Goal: Transaction & Acquisition: Subscribe to service/newsletter

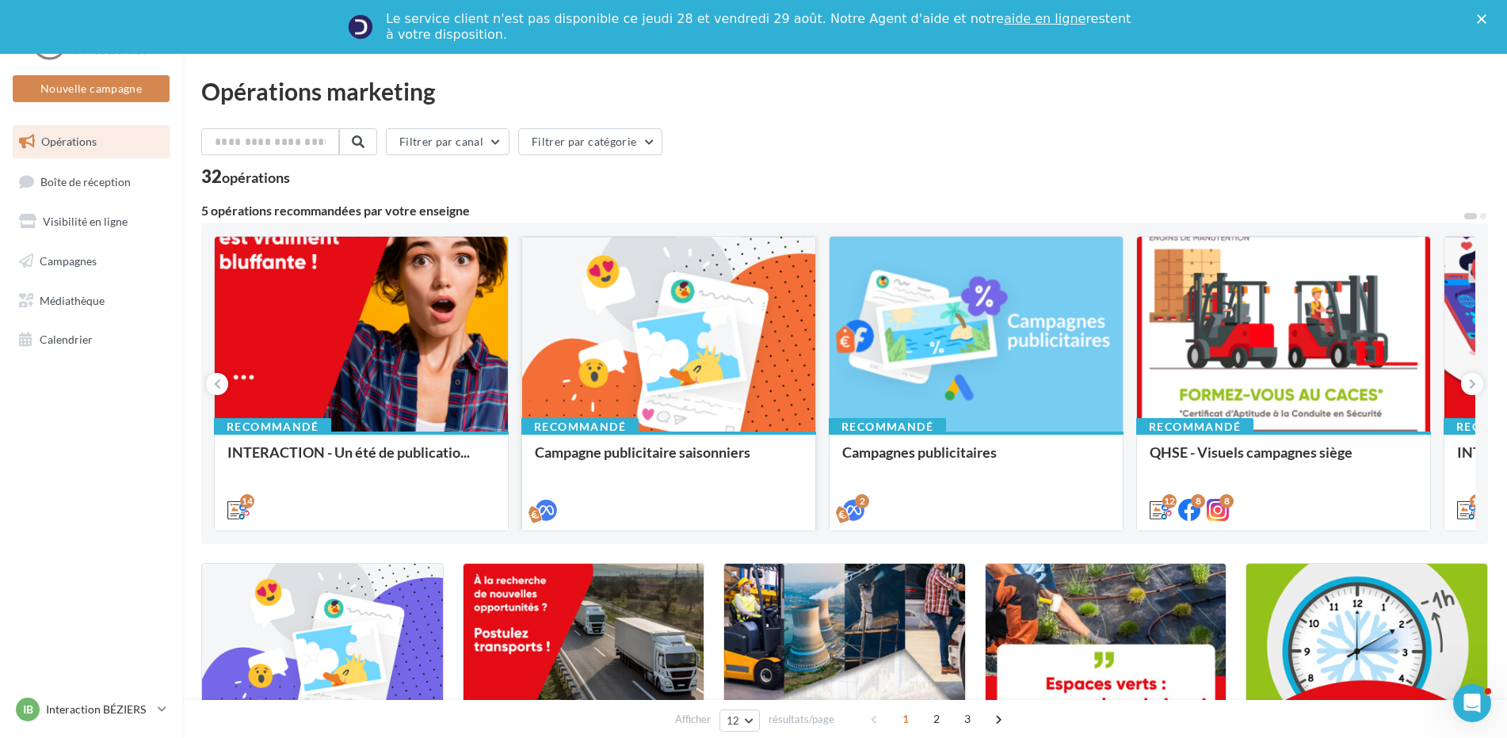
click at [672, 373] on div at bounding box center [668, 335] width 293 height 196
drag, startPoint x: 1112, startPoint y: 356, endPoint x: 704, endPoint y: 374, distance: 408.3
click at [704, 374] on div "Recommandé INTERACTION - Un été de publicatio... Cet été, nous vous proposons d…" at bounding box center [844, 383] width 1261 height 295
click at [993, 720] on span at bounding box center [997, 719] width 25 height 25
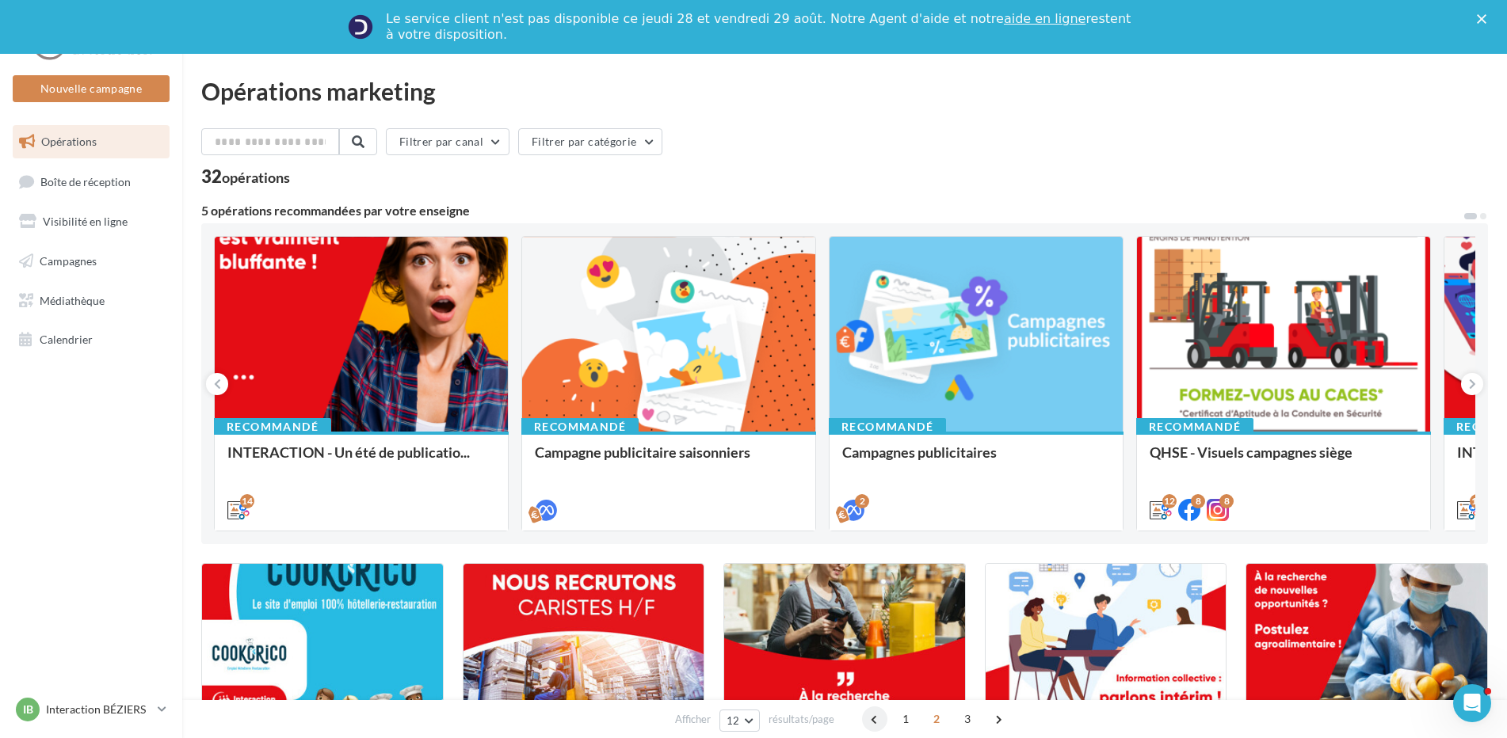
click at [867, 721] on span at bounding box center [874, 719] width 25 height 25
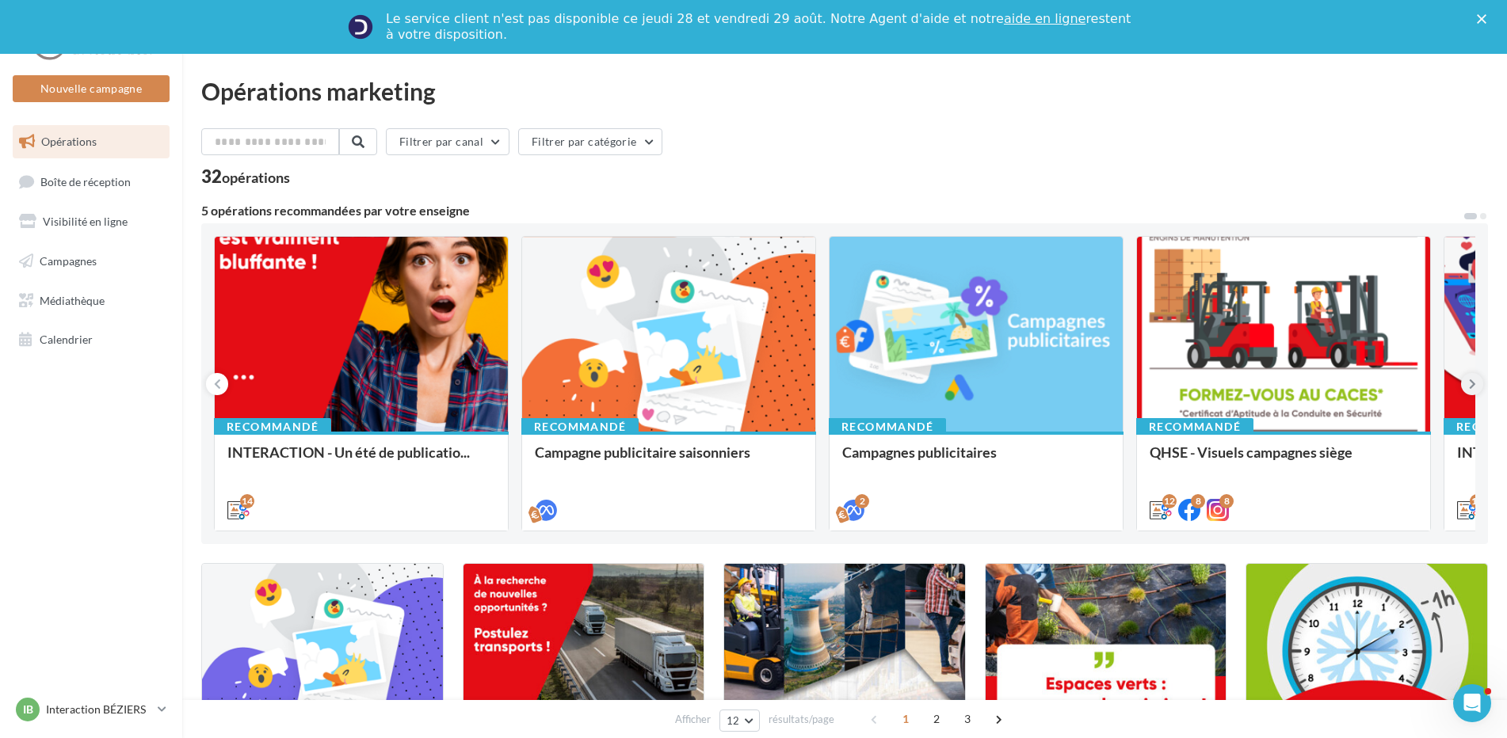
click at [1472, 388] on icon at bounding box center [1472, 384] width 7 height 16
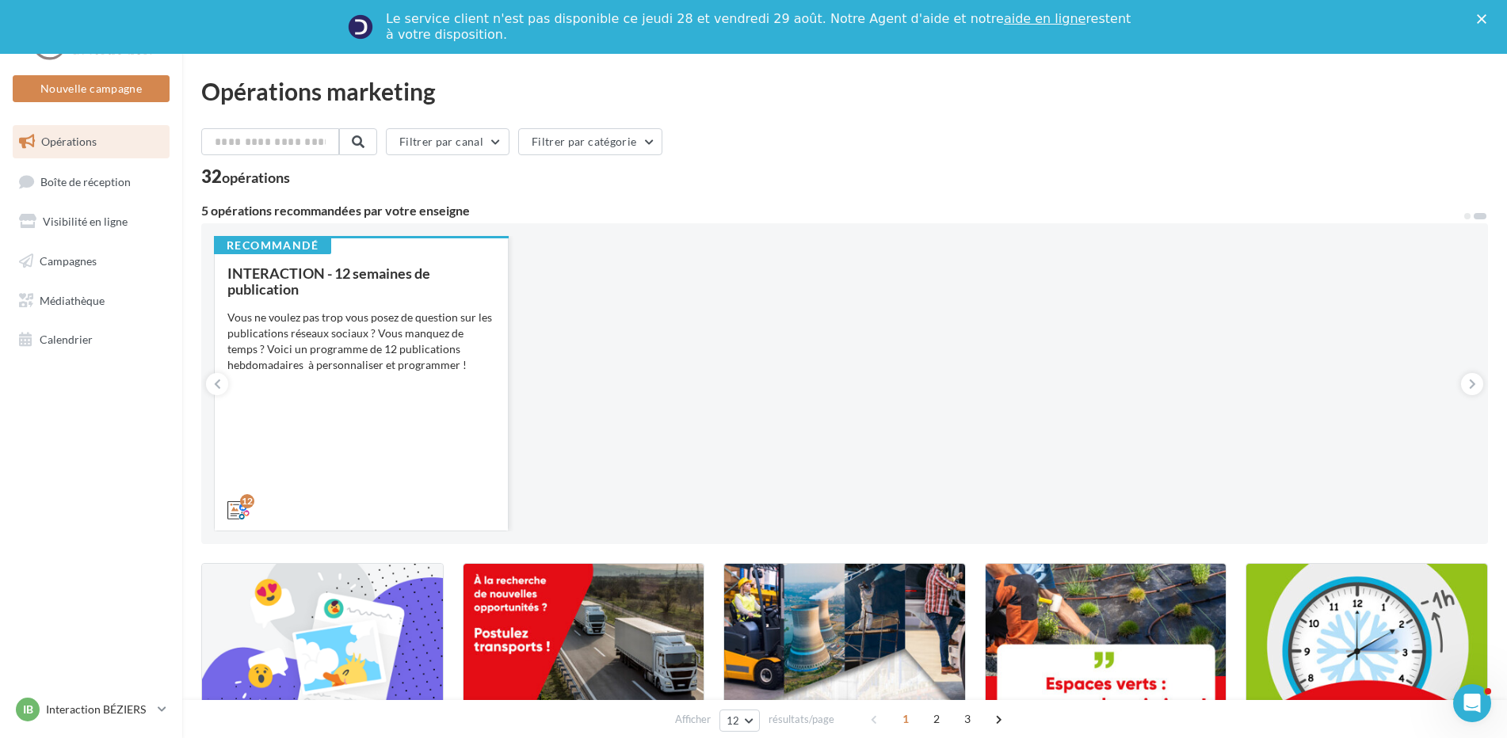
click at [332, 346] on div "Vous ne voulez pas trop vous posez de question sur les publications réseaux soc…" at bounding box center [361, 341] width 268 height 63
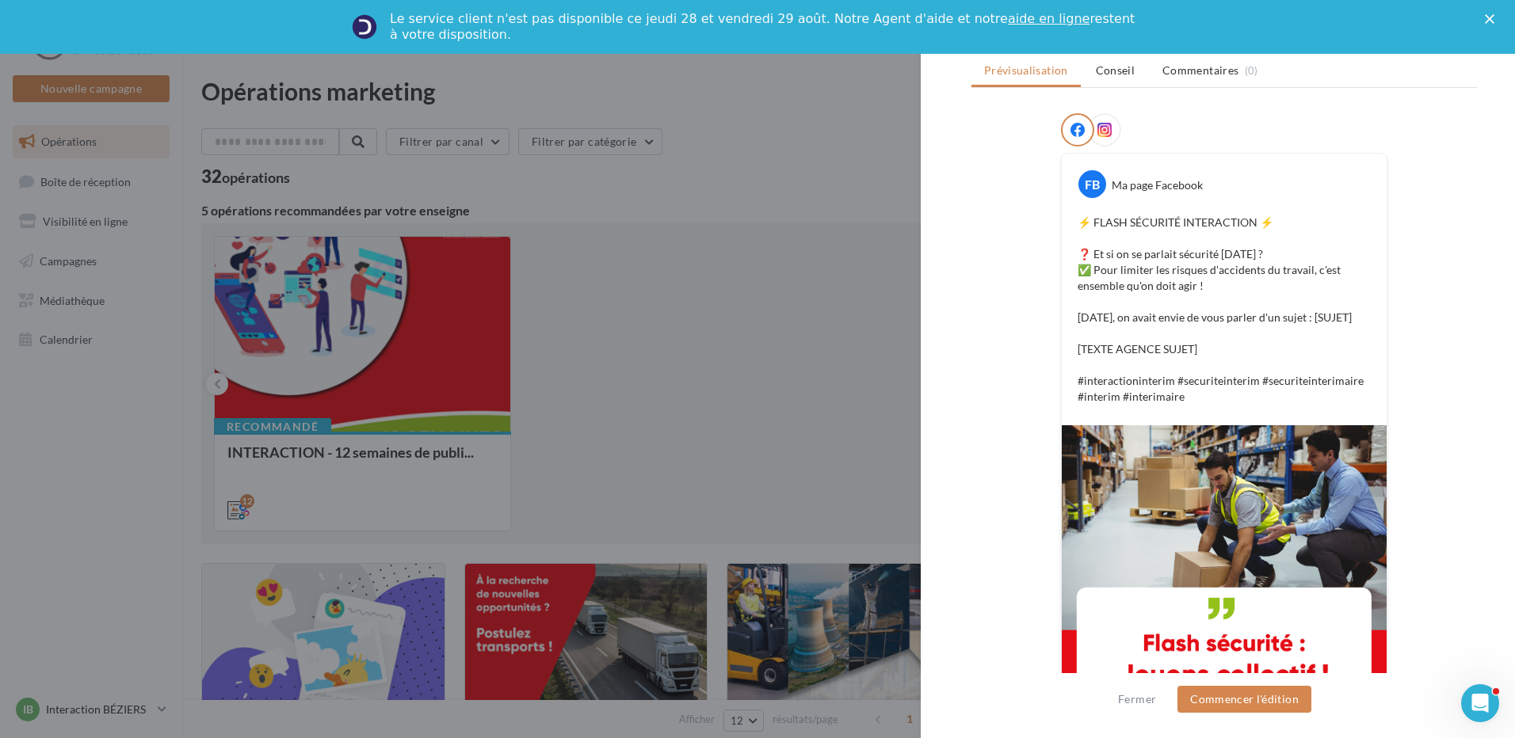
scroll to position [238, 0]
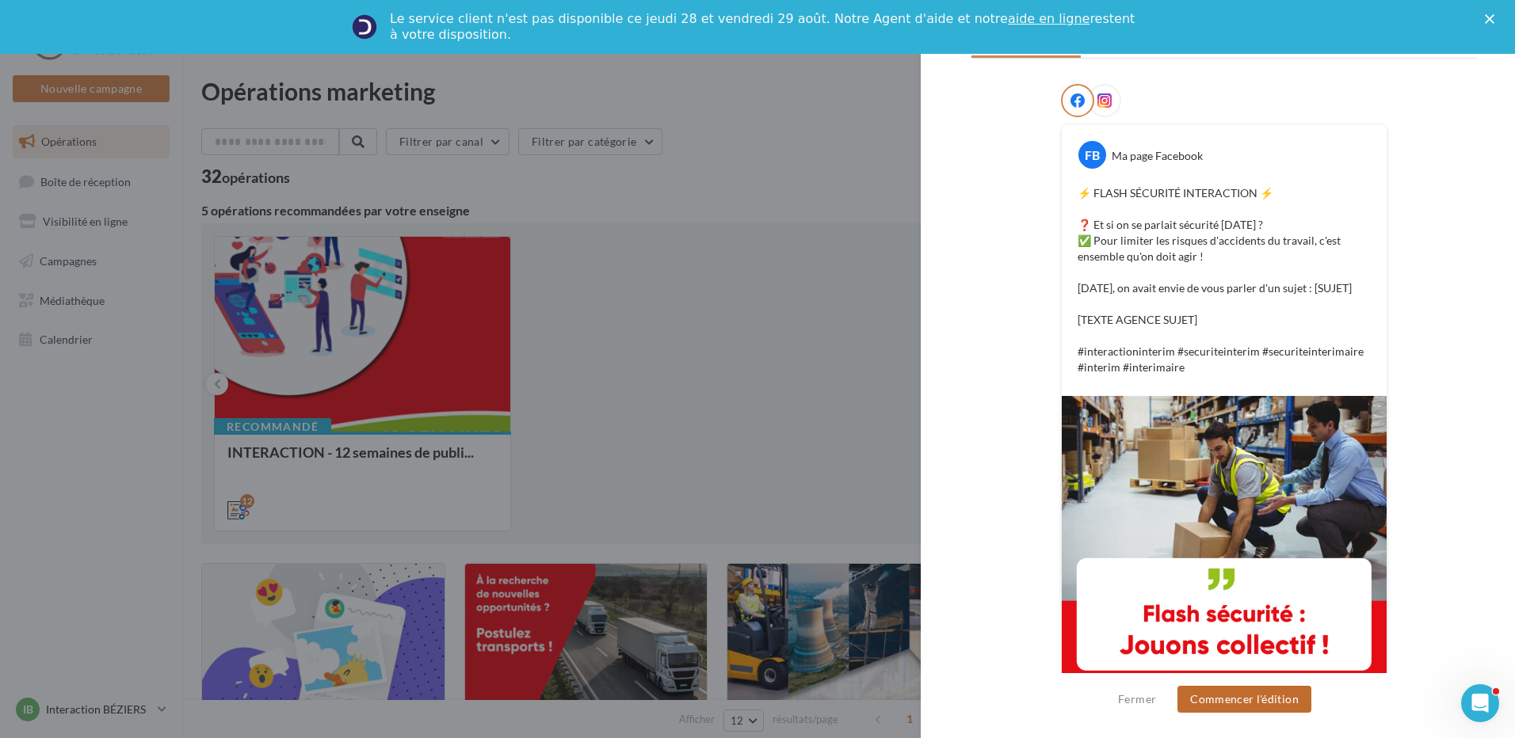
click at [1288, 697] on button "Commencer l'édition" at bounding box center [1244, 699] width 134 height 27
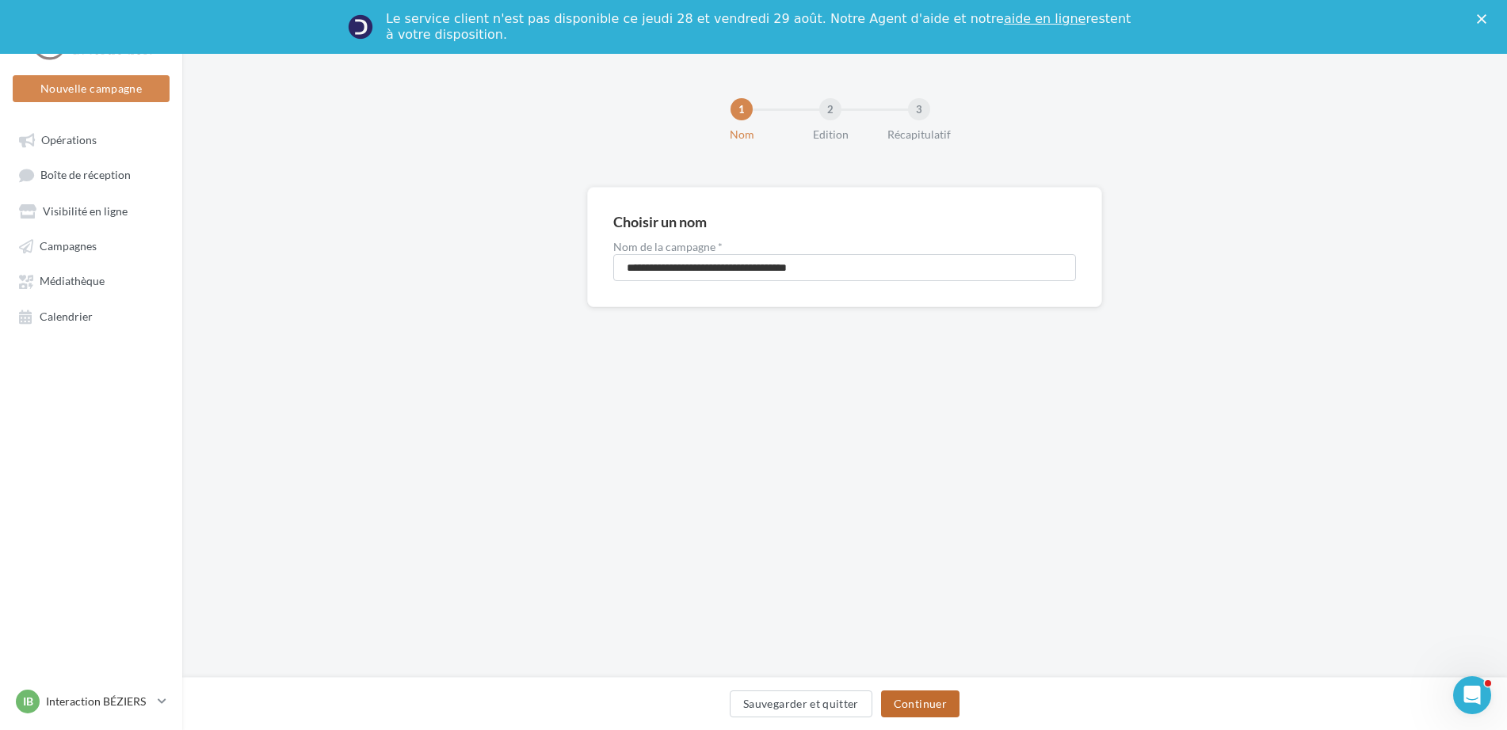
click at [939, 703] on button "Continuer" at bounding box center [920, 704] width 78 height 27
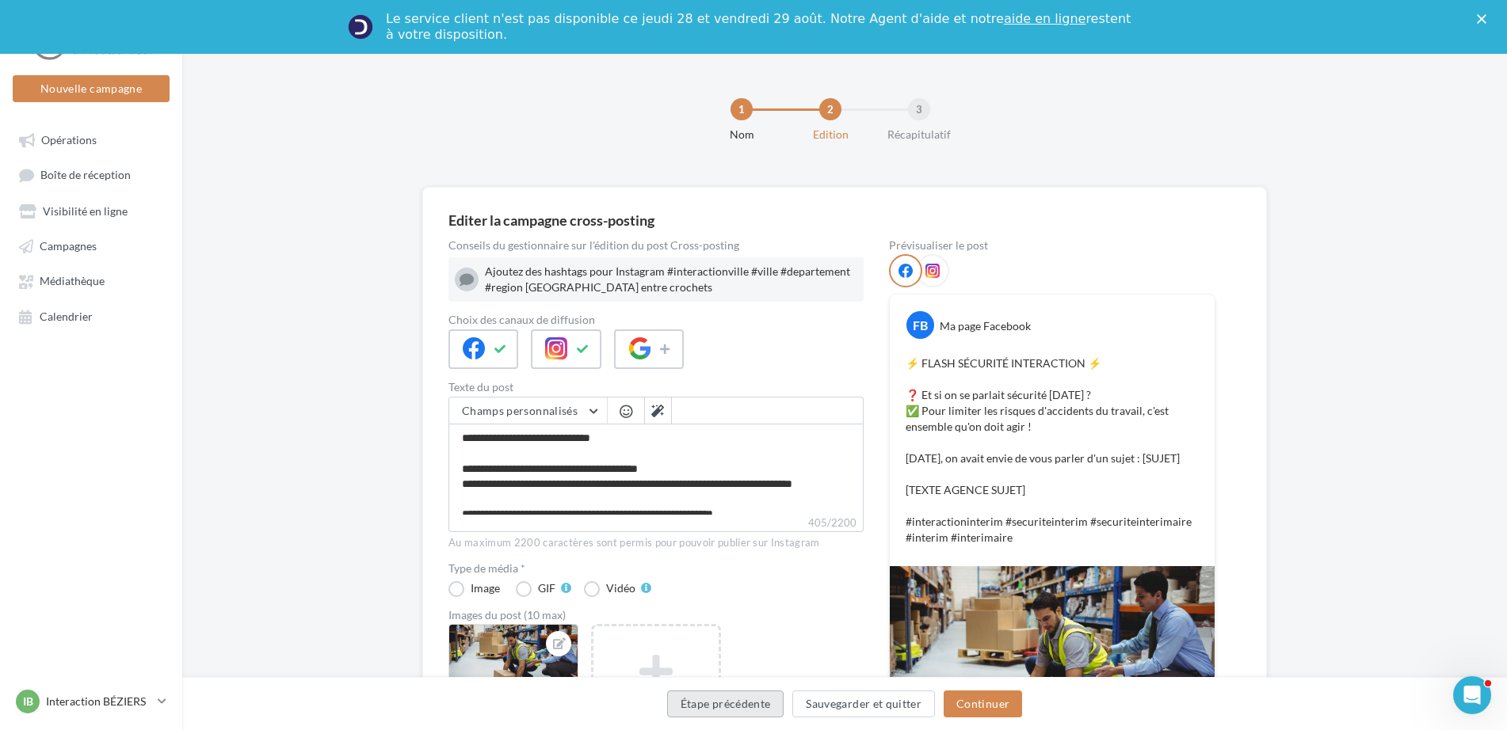
click at [731, 707] on button "Étape précédente" at bounding box center [725, 704] width 117 height 27
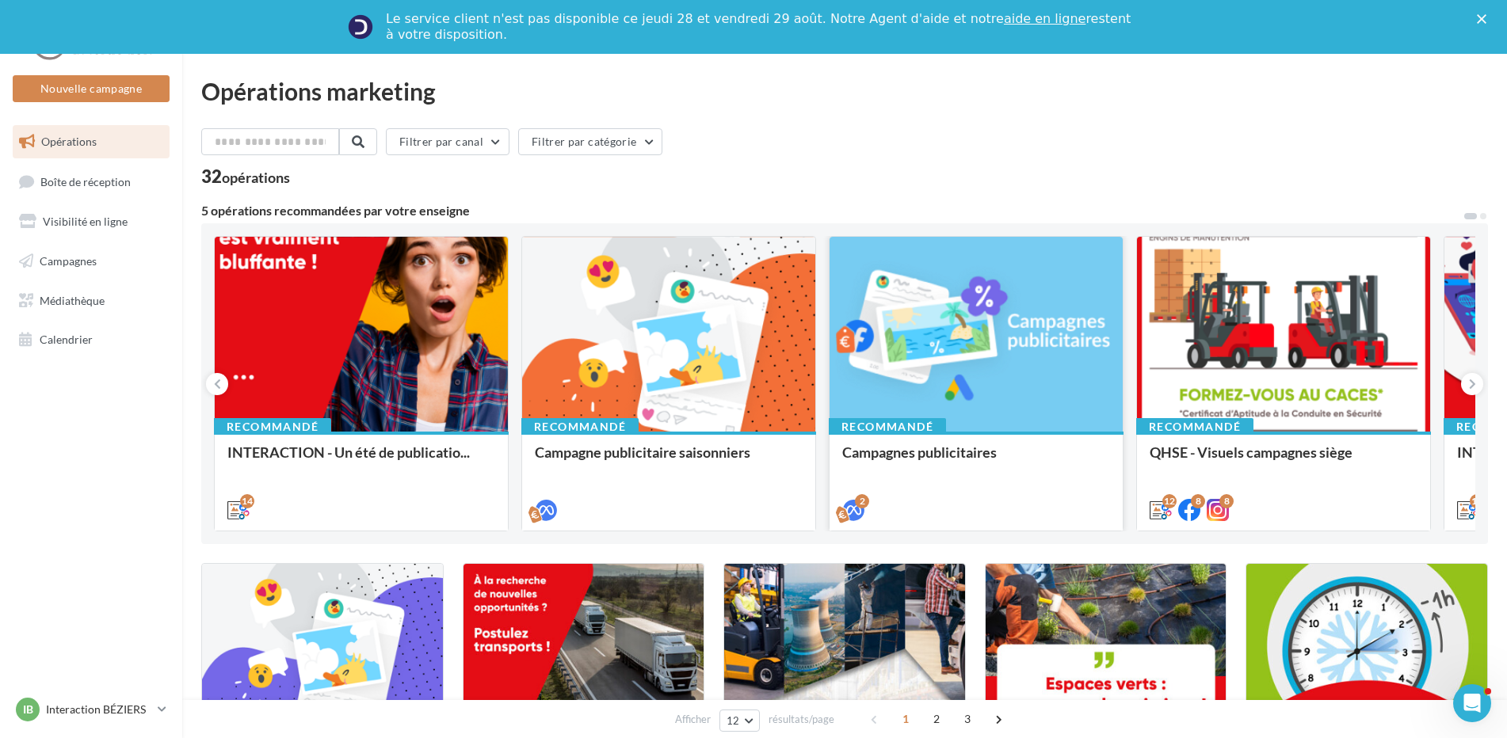
click at [988, 338] on div at bounding box center [975, 335] width 293 height 196
click at [0, 0] on div "Cet été, nous vous proposons de publier deux fois par semaine, sur vos réseaux …" at bounding box center [0, 0] width 0 height 0
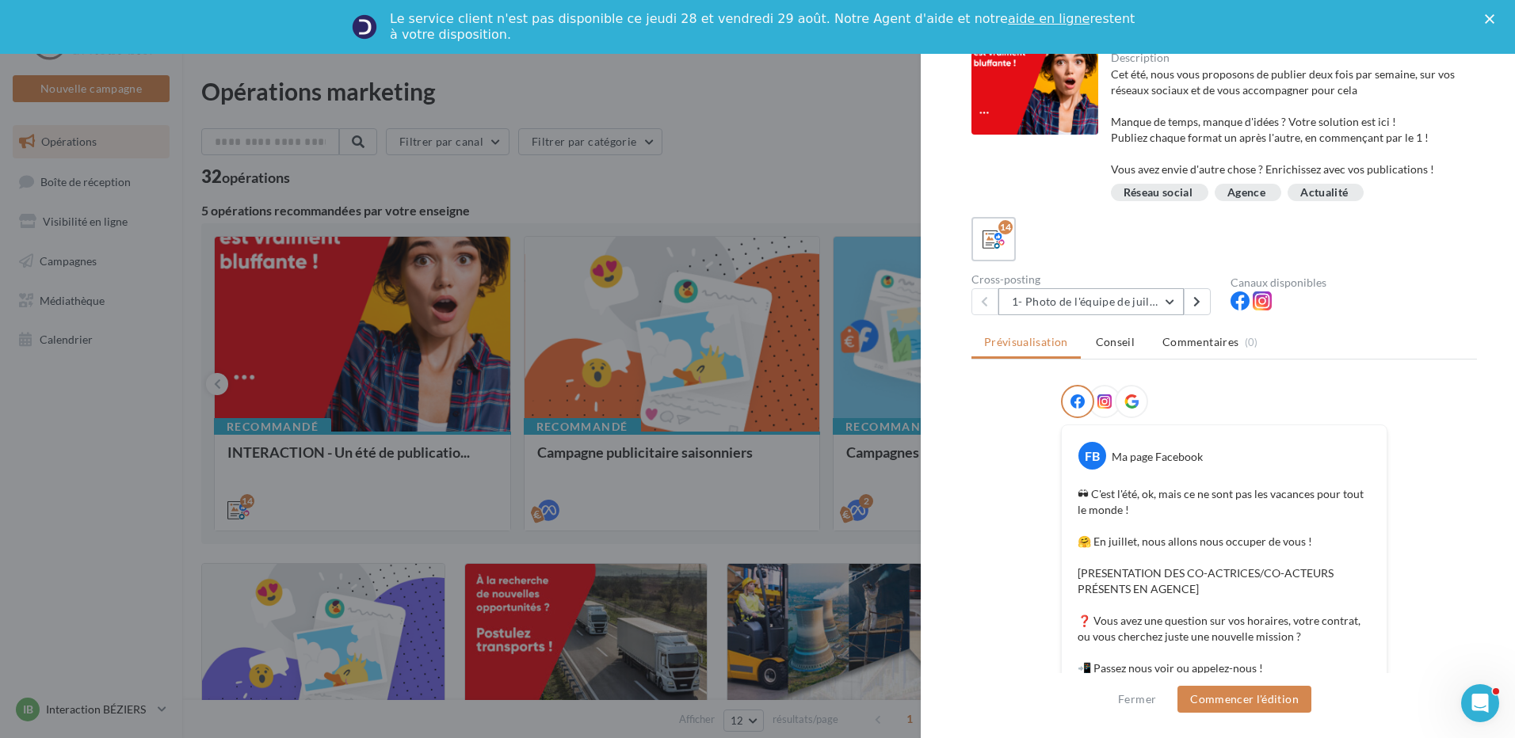
click at [1177, 303] on button "1- Photo de l'équipe de juillet" at bounding box center [1090, 301] width 185 height 27
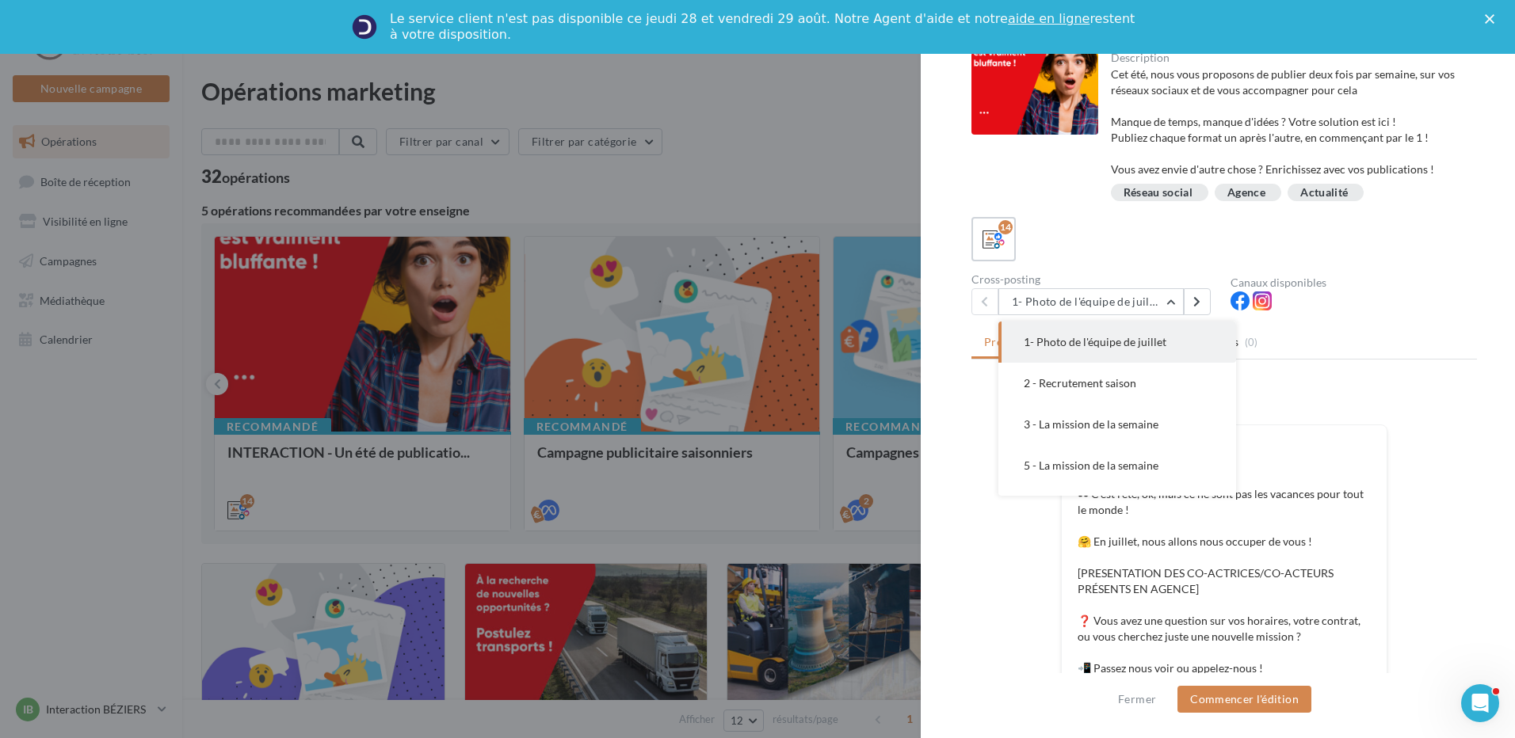
click at [1135, 219] on div "14" at bounding box center [1223, 239] width 505 height 44
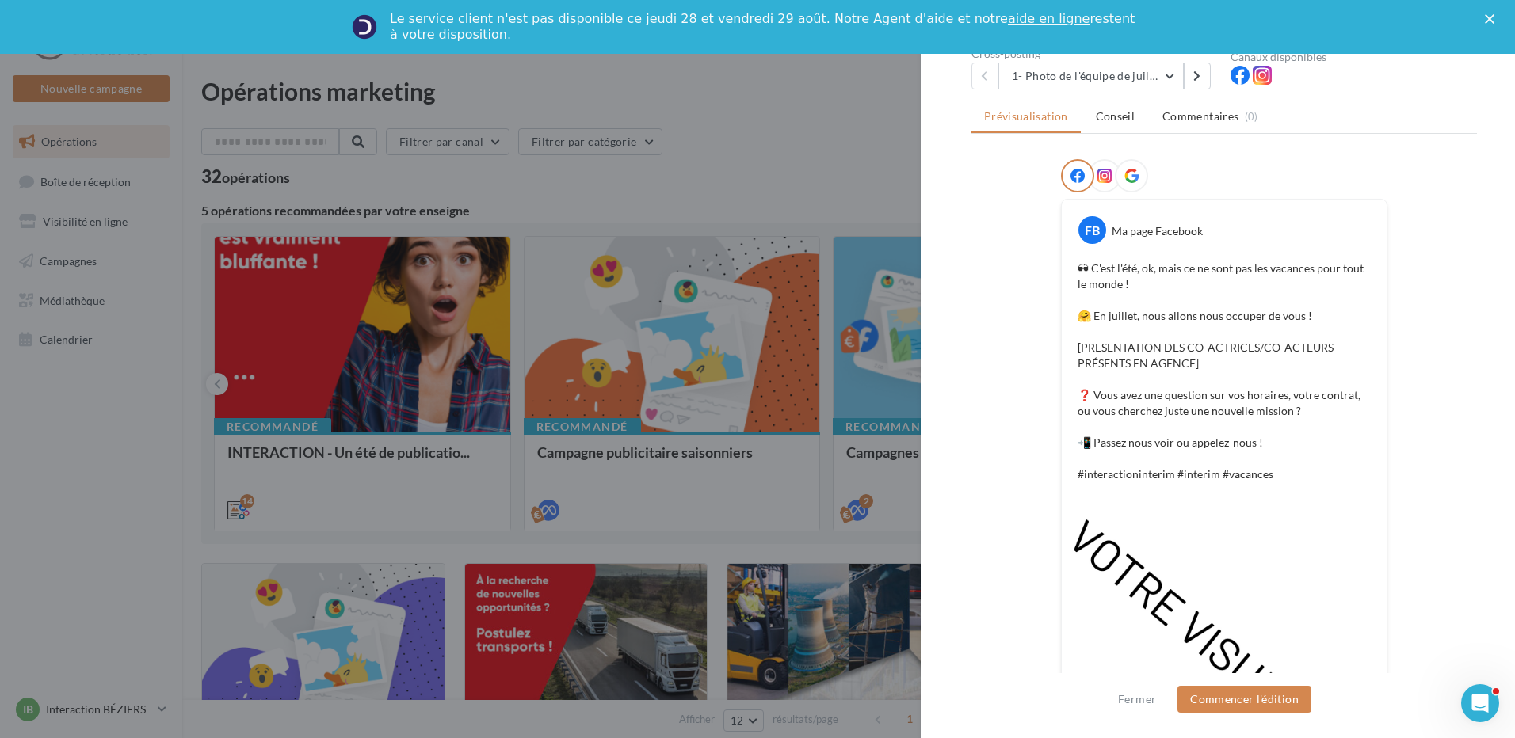
scroll to position [71, 0]
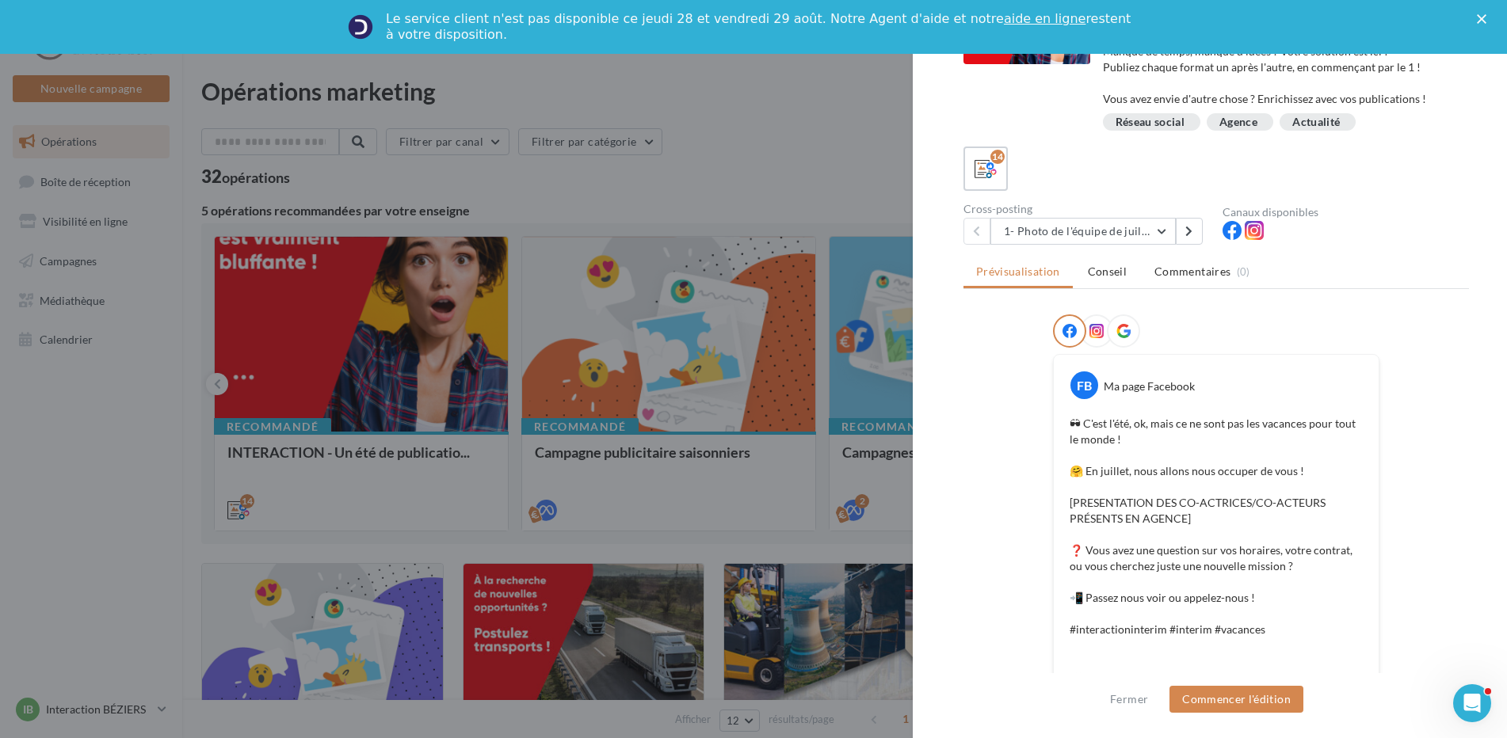
click at [653, 134] on div at bounding box center [753, 369] width 1507 height 738
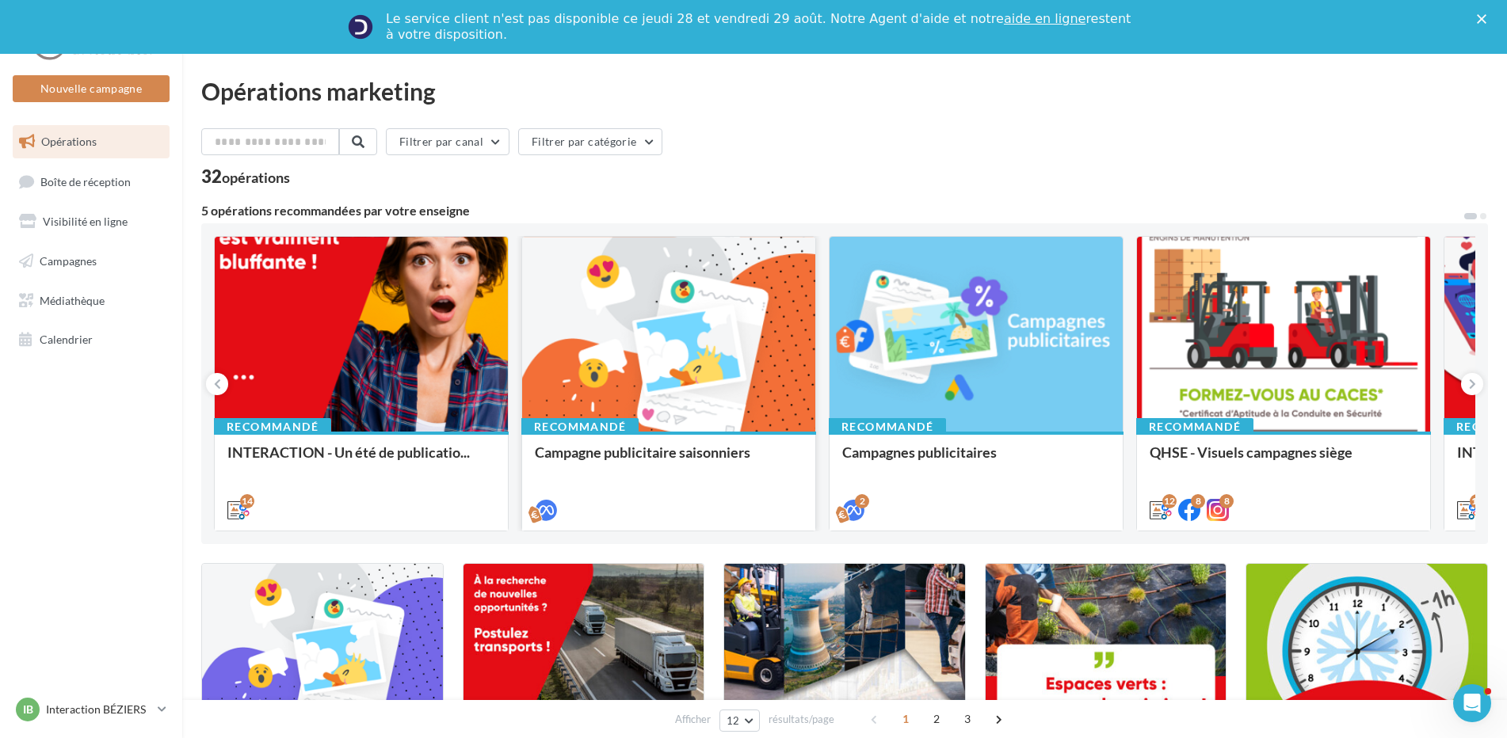
click at [703, 295] on div at bounding box center [668, 335] width 293 height 196
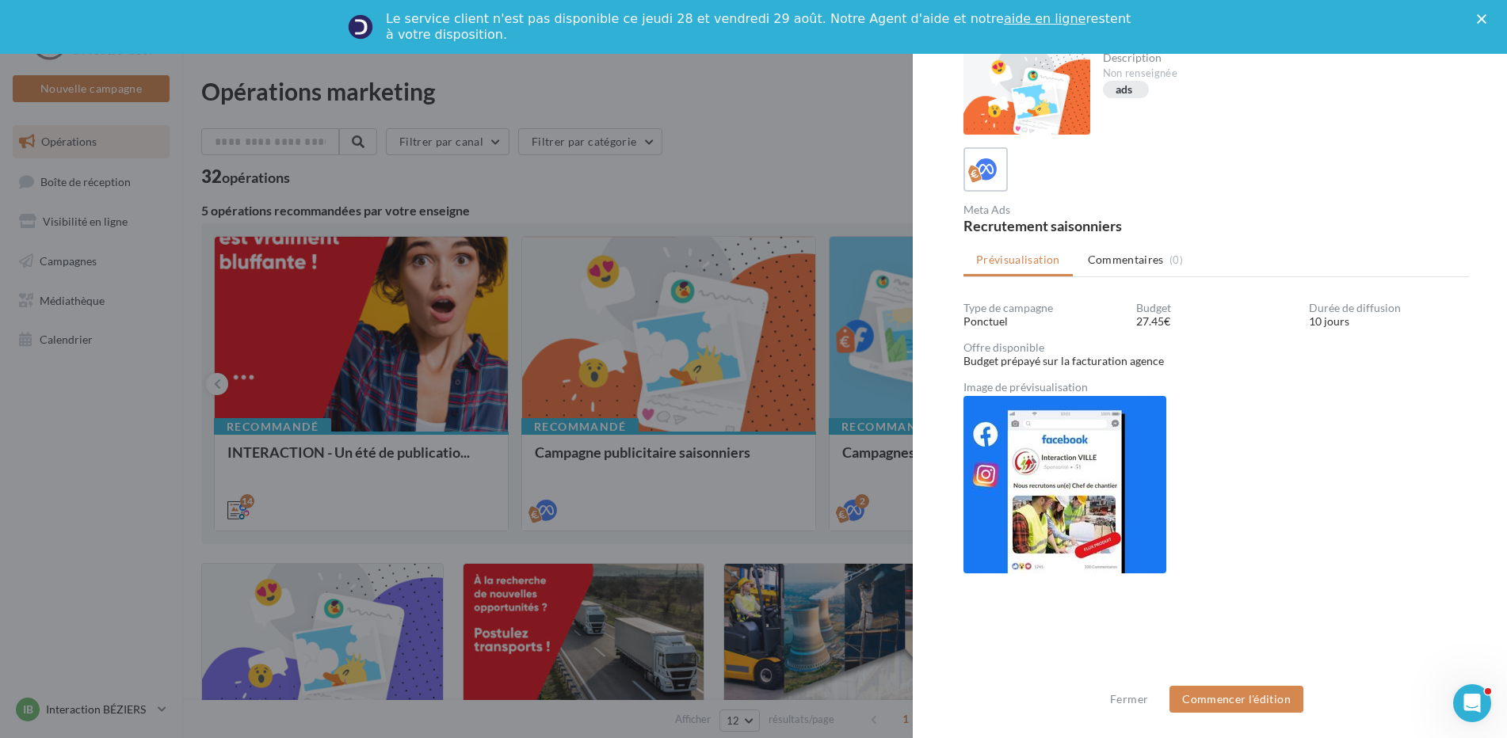
click at [822, 231] on div at bounding box center [753, 369] width 1507 height 738
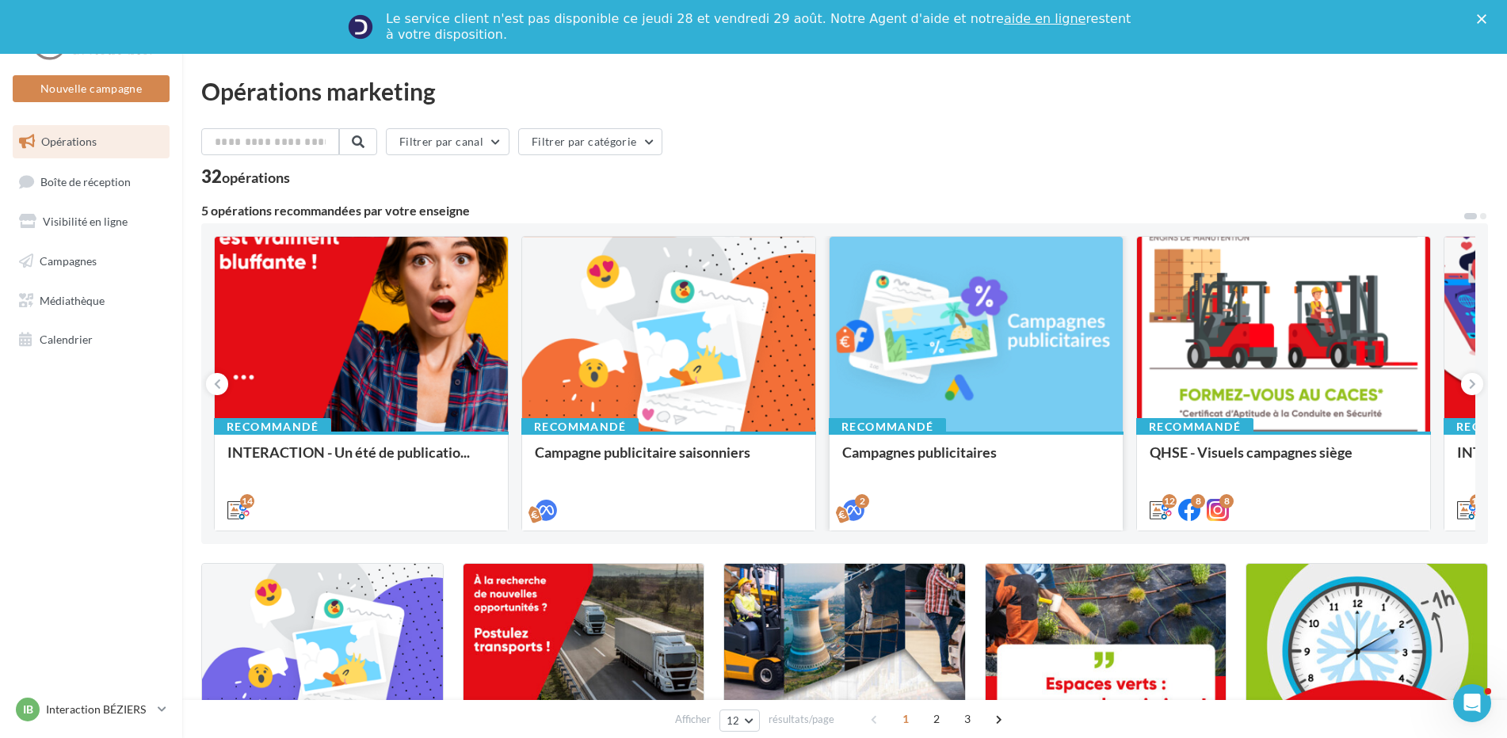
click at [1022, 338] on div at bounding box center [975, 335] width 293 height 196
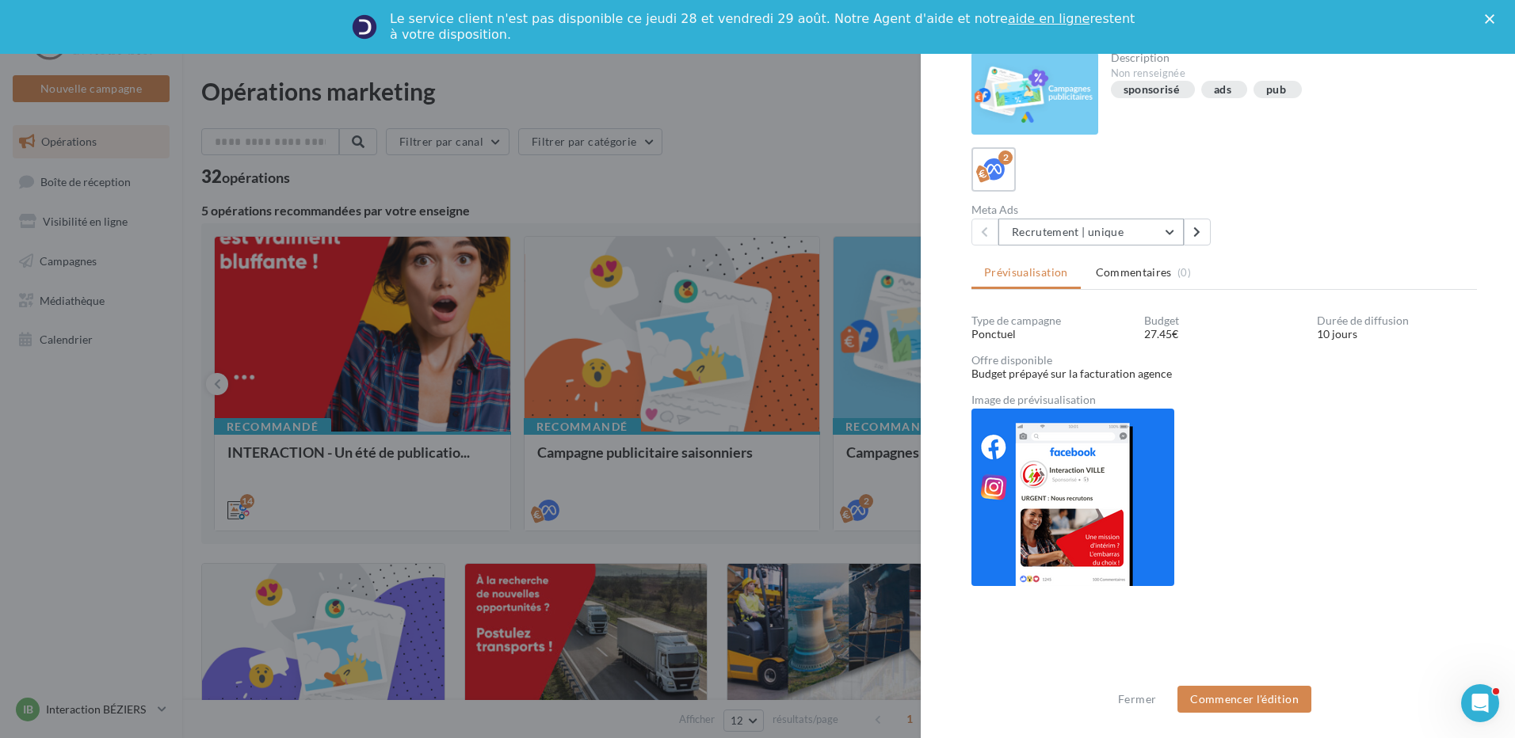
click at [1181, 238] on button "Recrutement | unique" at bounding box center [1090, 232] width 185 height 27
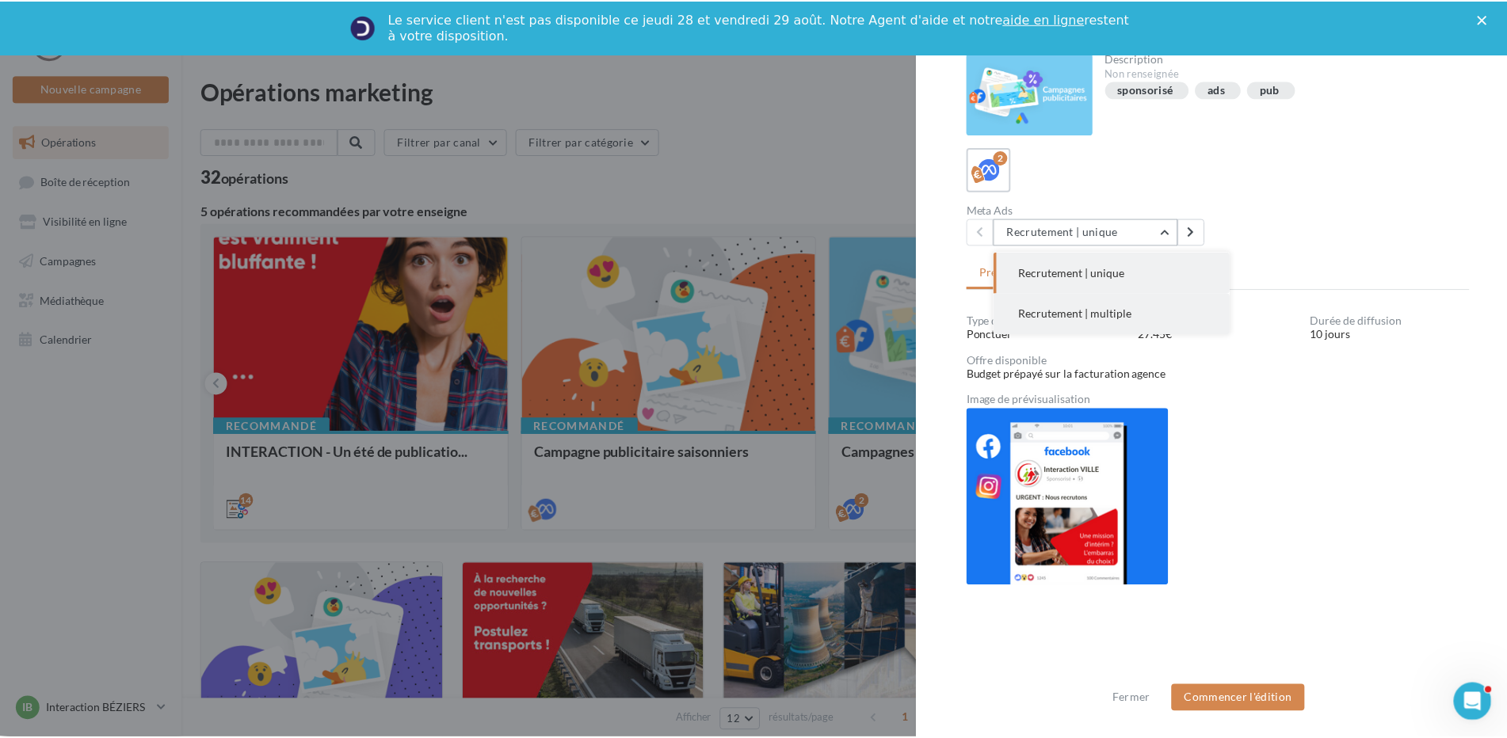
scroll to position [2, 0]
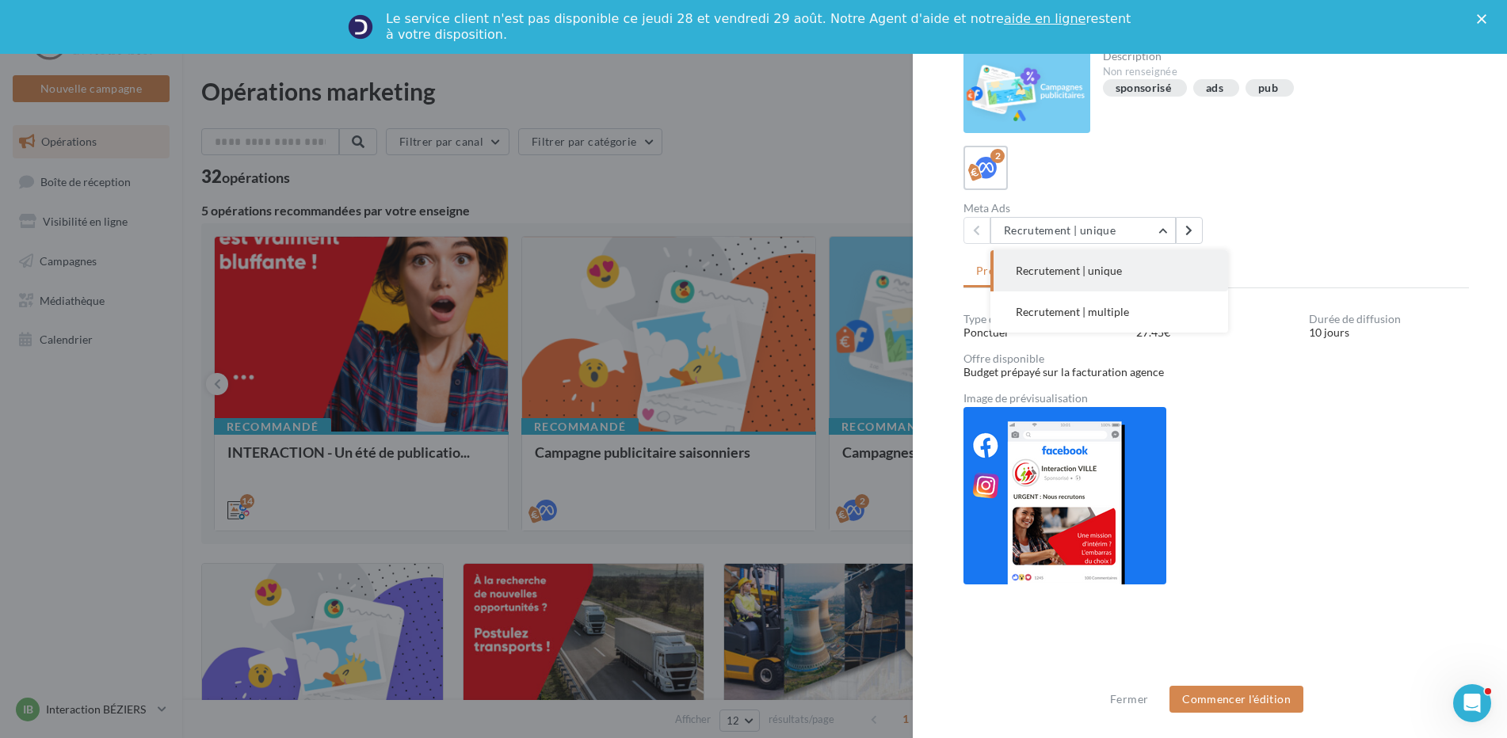
click at [832, 250] on div at bounding box center [753, 369] width 1507 height 738
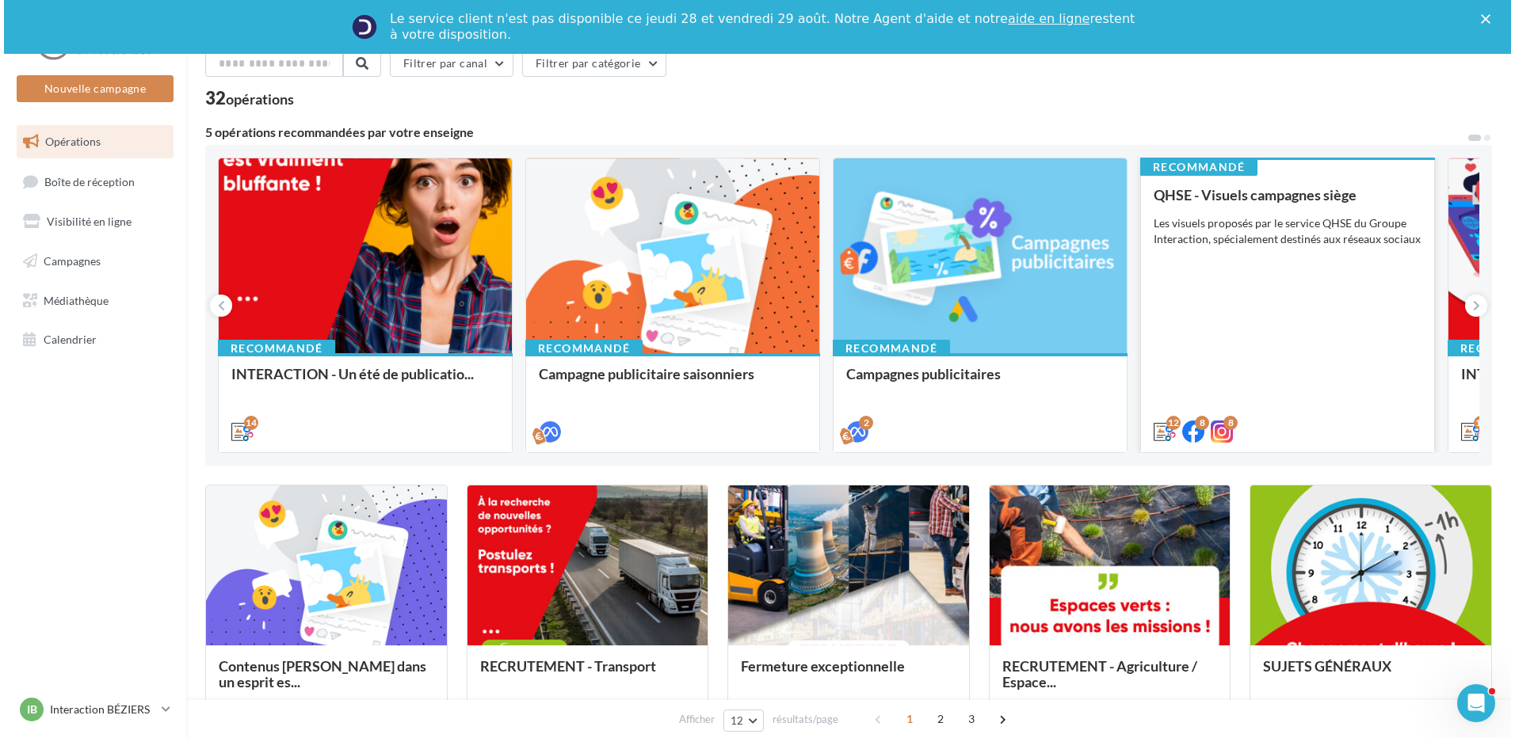
scroll to position [79, 0]
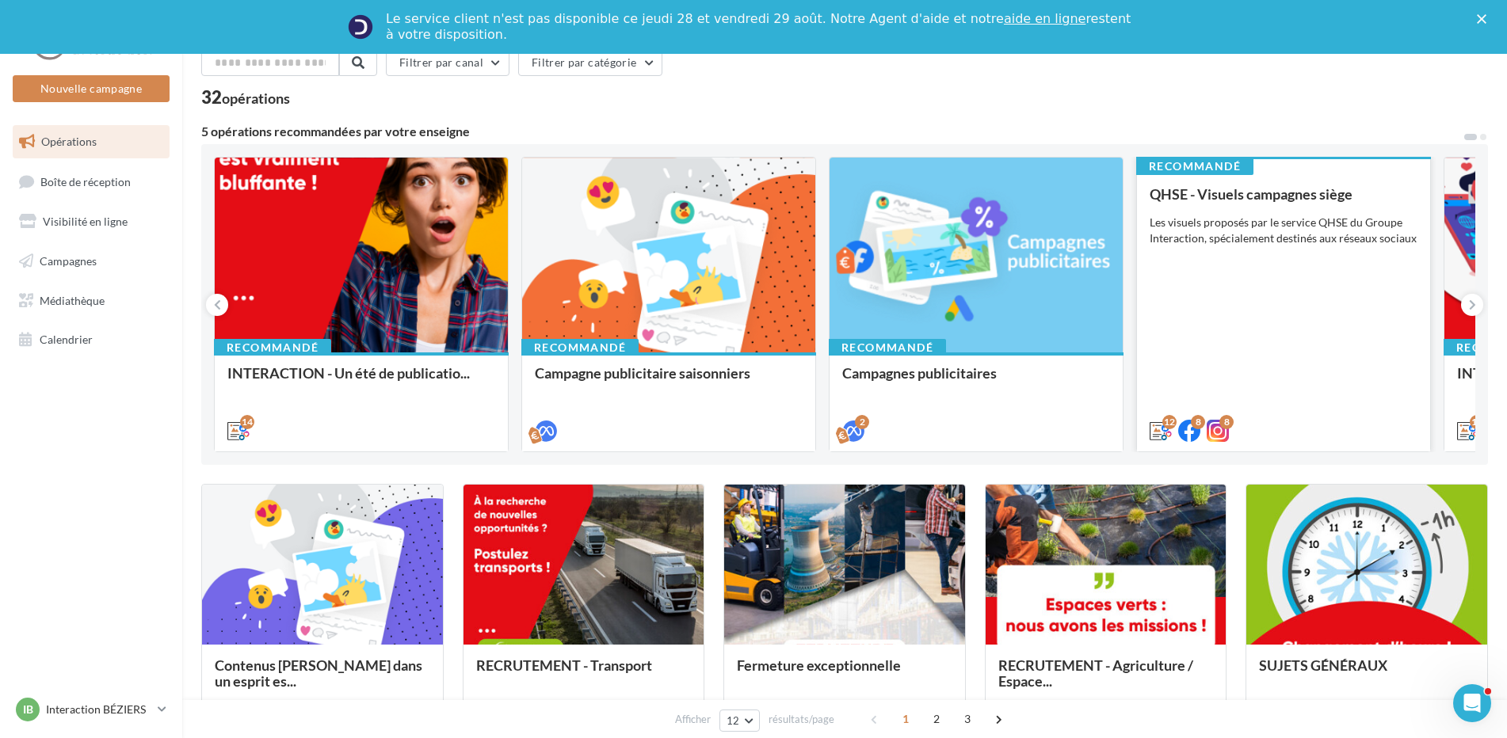
click at [1289, 263] on div "QHSE - Visuels campagnes siège Les visuels proposés par le service QHSE du Grou…" at bounding box center [1283, 311] width 268 height 251
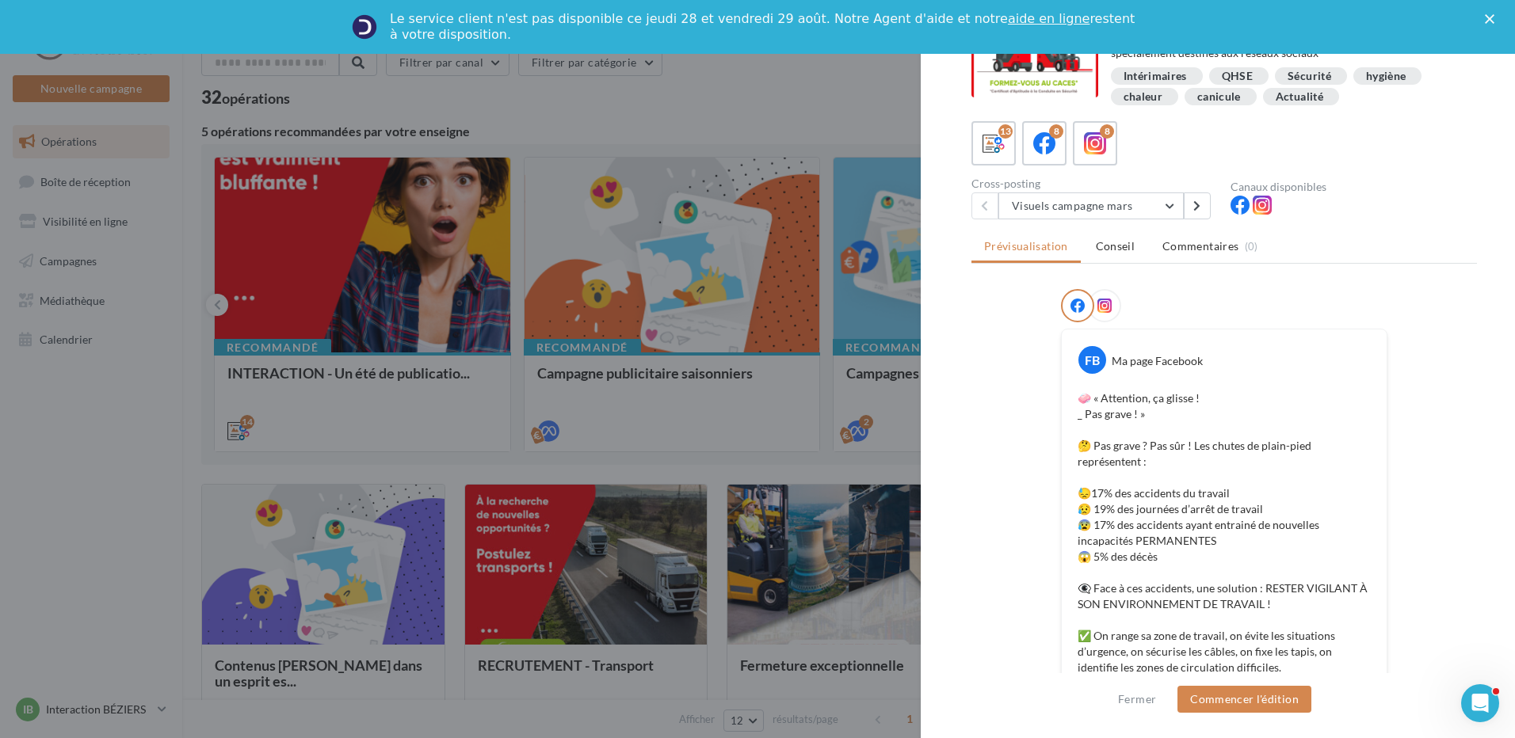
scroll to position [0, 0]
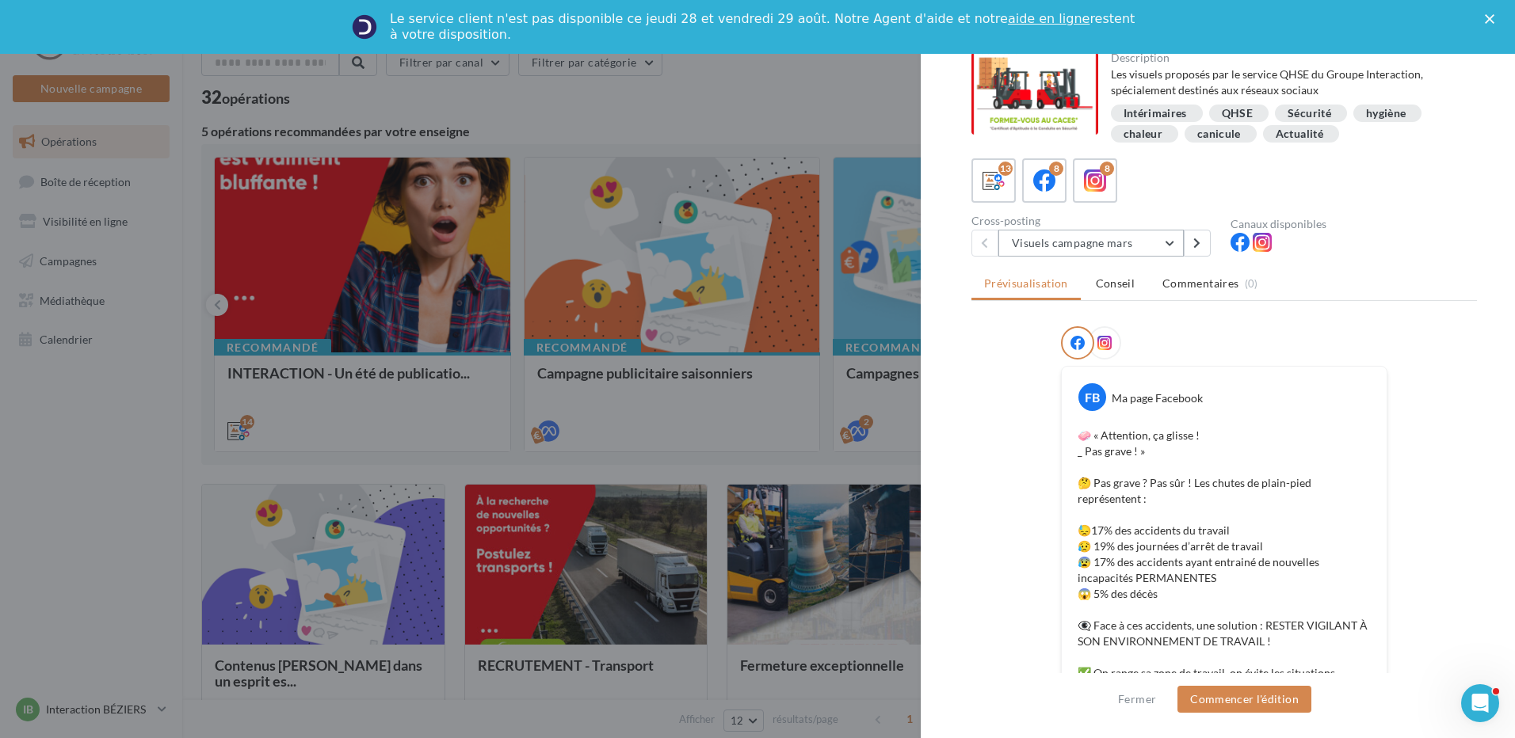
click at [1179, 242] on button "Visuels campagne mars" at bounding box center [1090, 243] width 185 height 27
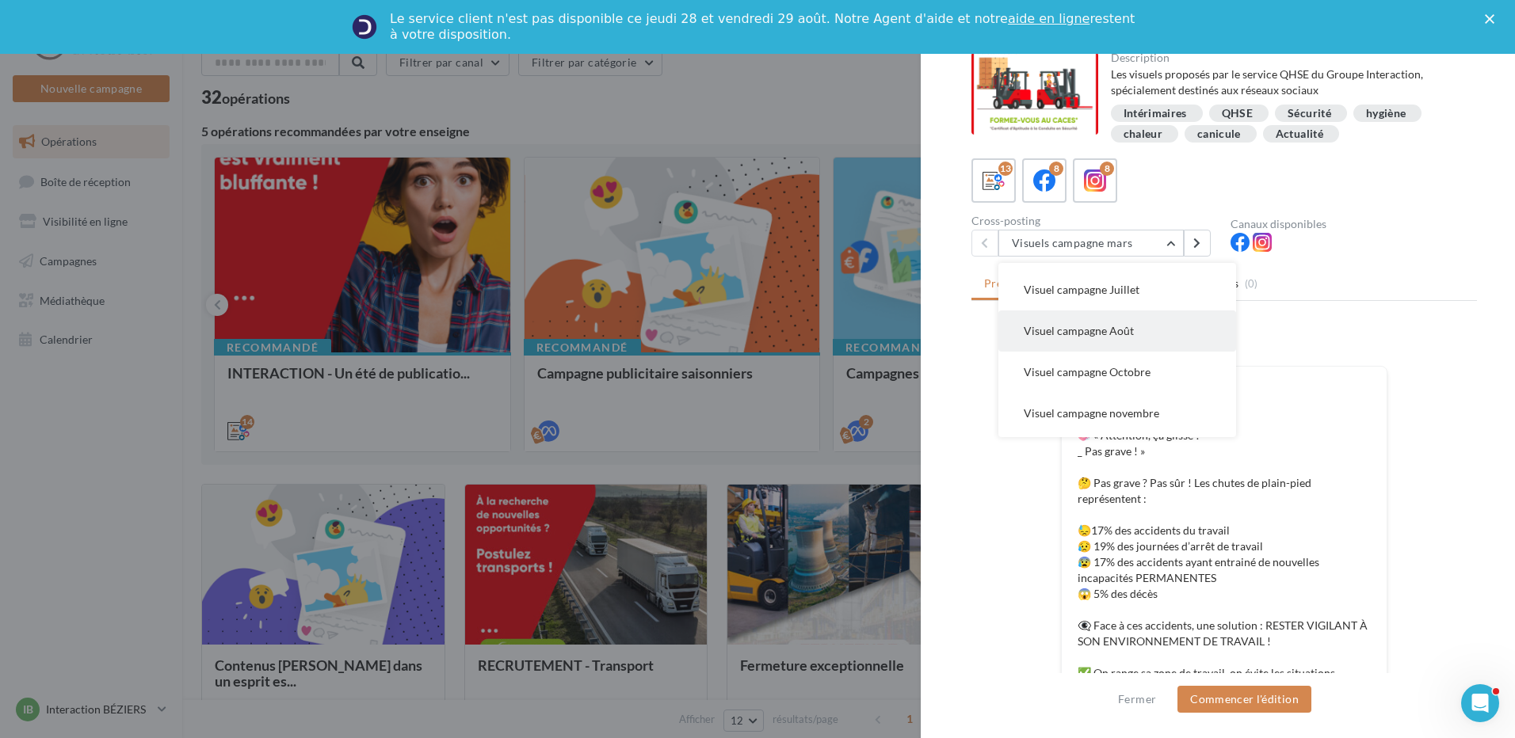
click at [1137, 327] on button "Visuel campagne Août" at bounding box center [1117, 331] width 238 height 41
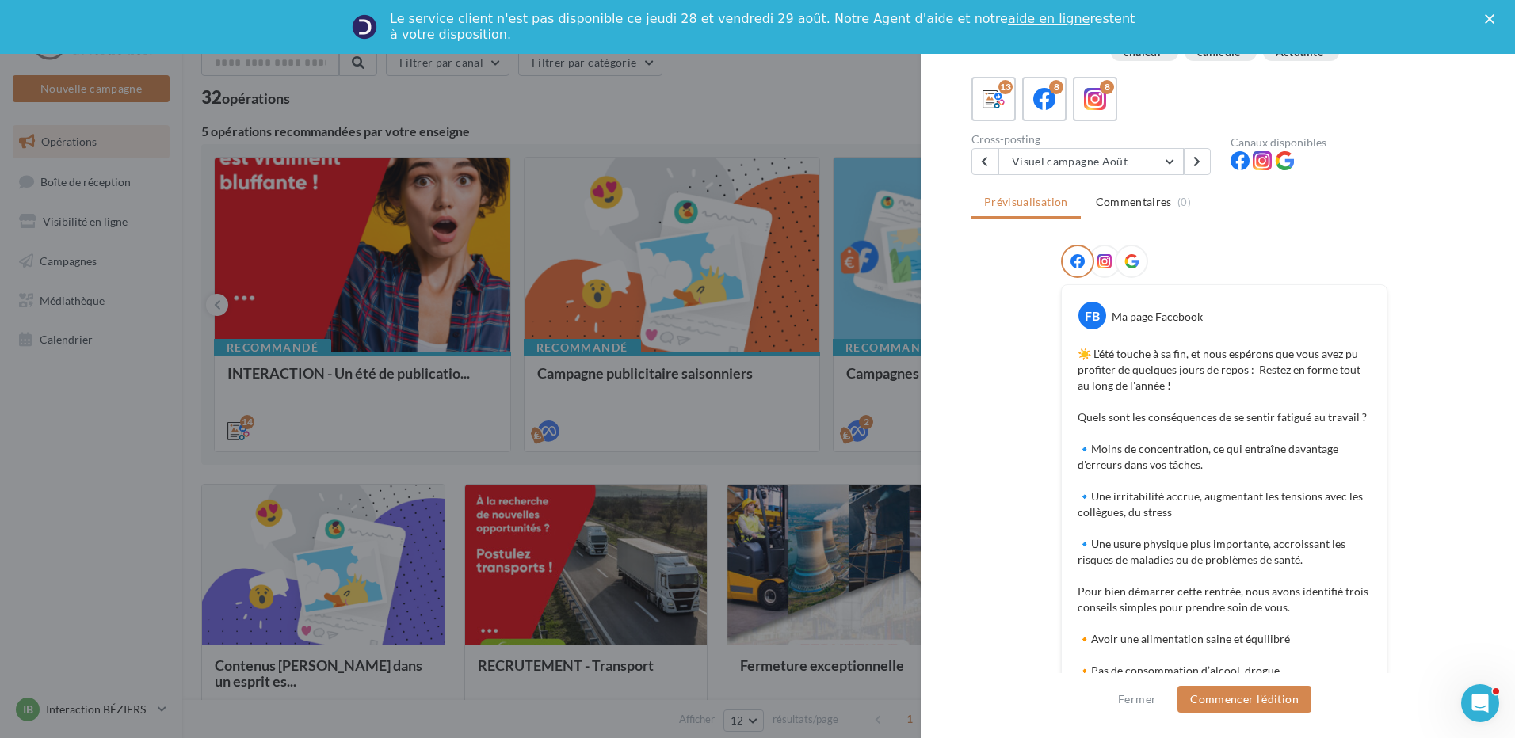
scroll to position [0, 0]
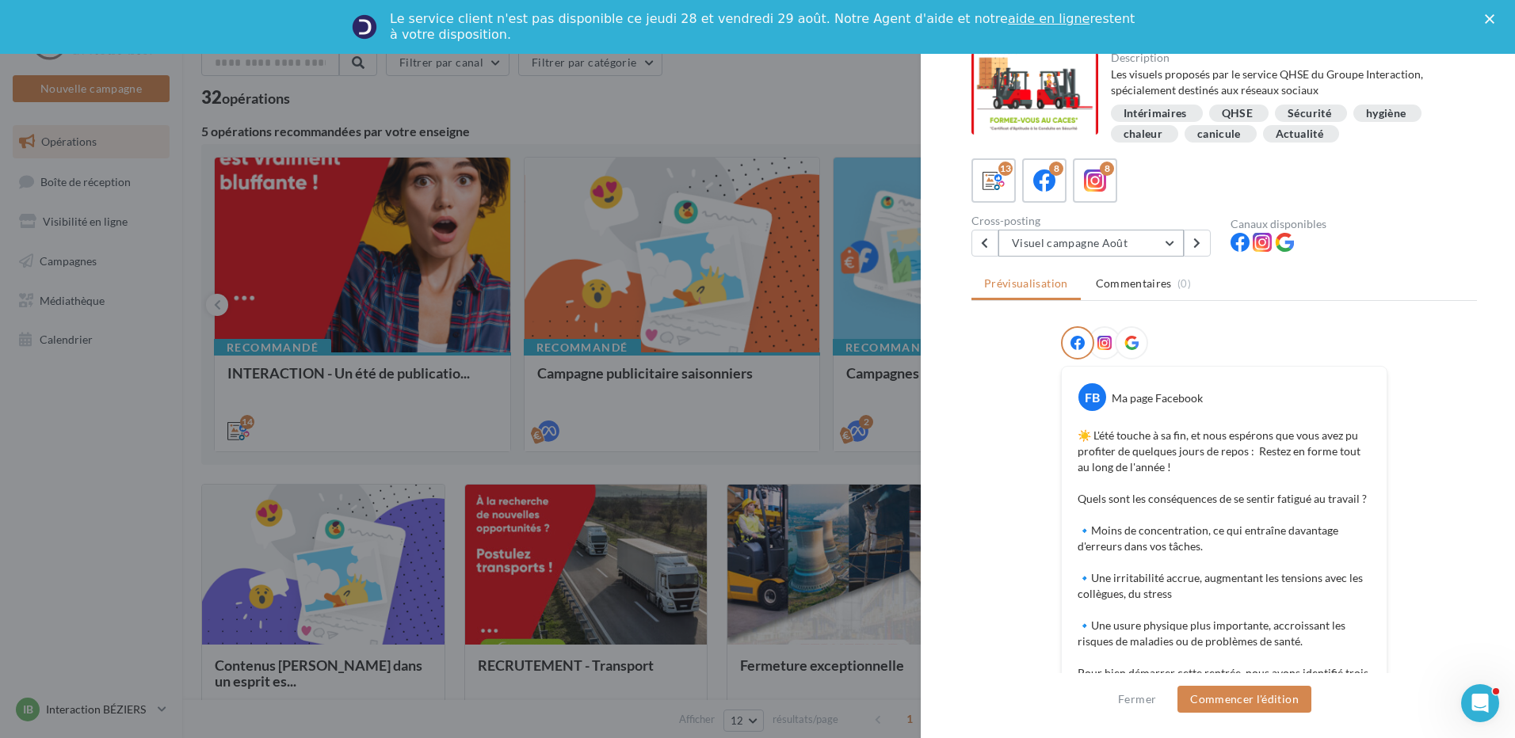
click at [1170, 244] on button "Visuel campagne Août" at bounding box center [1090, 243] width 185 height 27
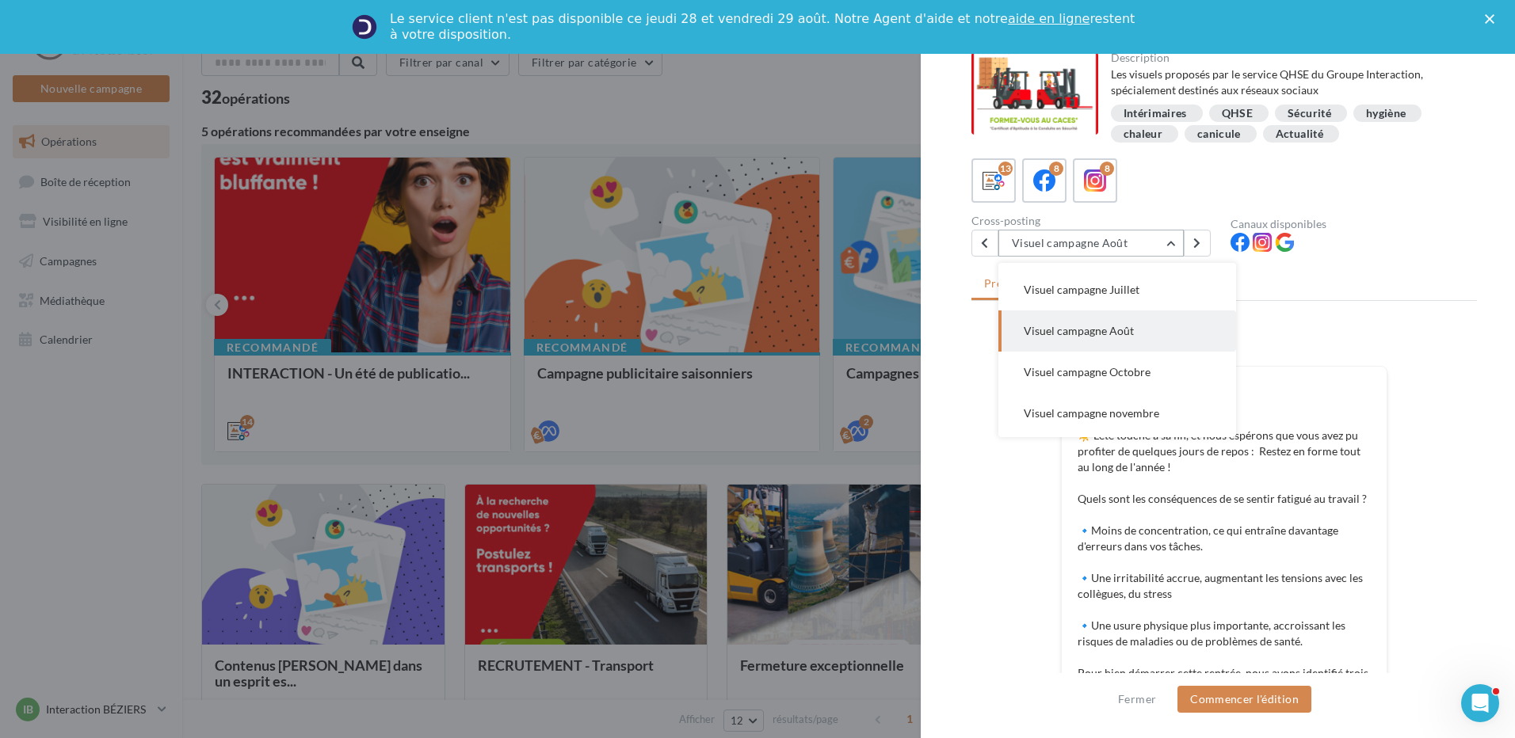
scroll to position [165, 0]
click at [1122, 356] on button "Visuel campagne Octobre" at bounding box center [1117, 365] width 238 height 41
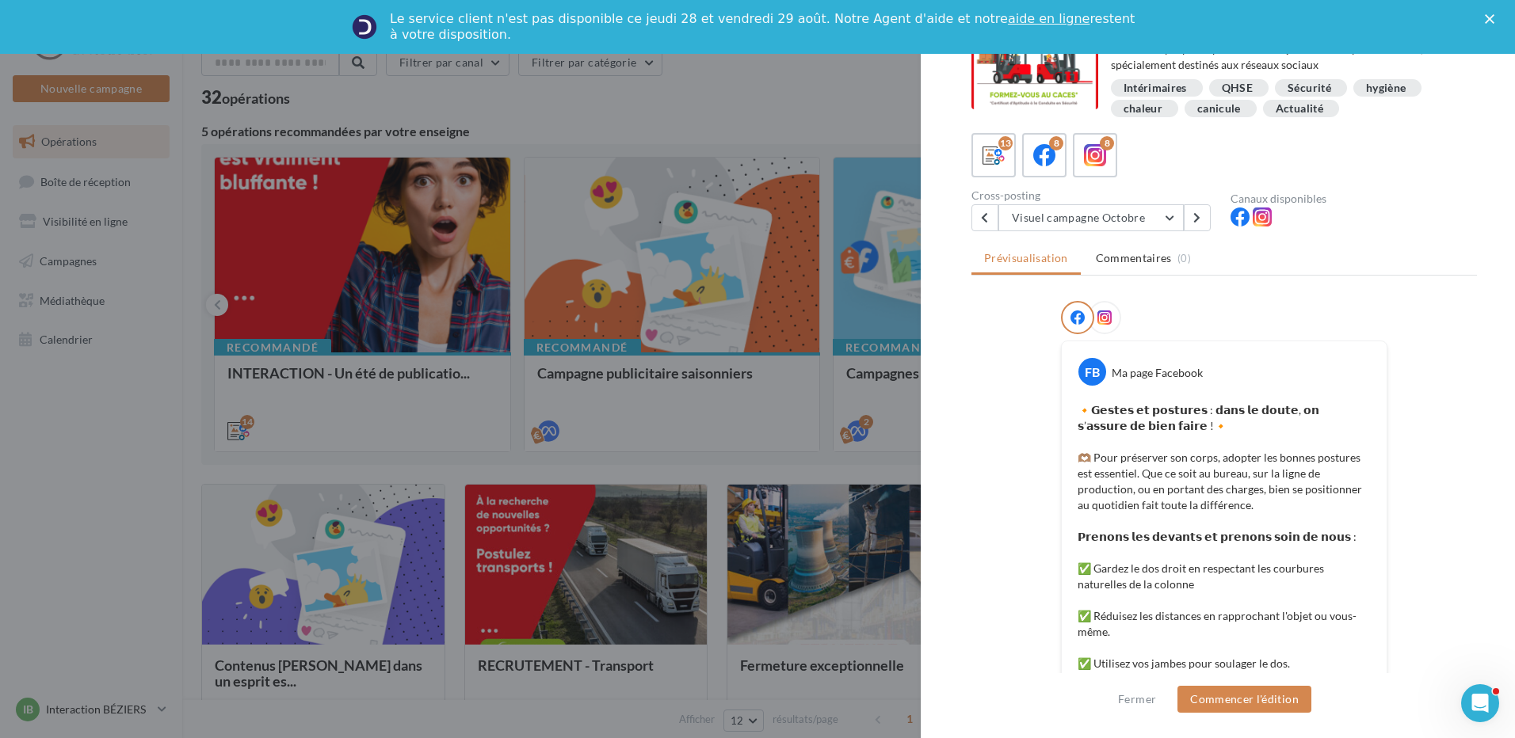
scroll to position [0, 0]
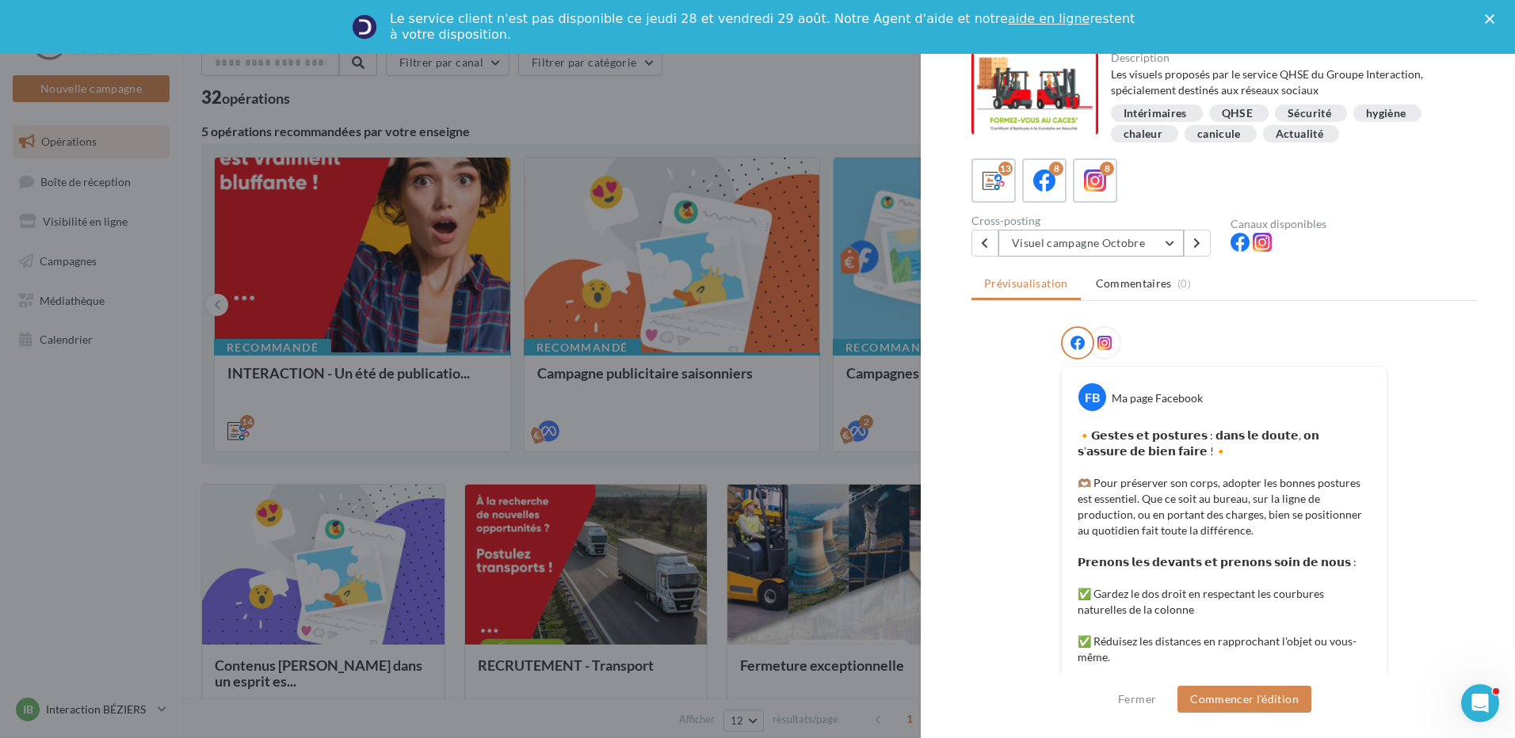
click at [1172, 245] on button "Visuel campagne Octobre" at bounding box center [1090, 243] width 185 height 27
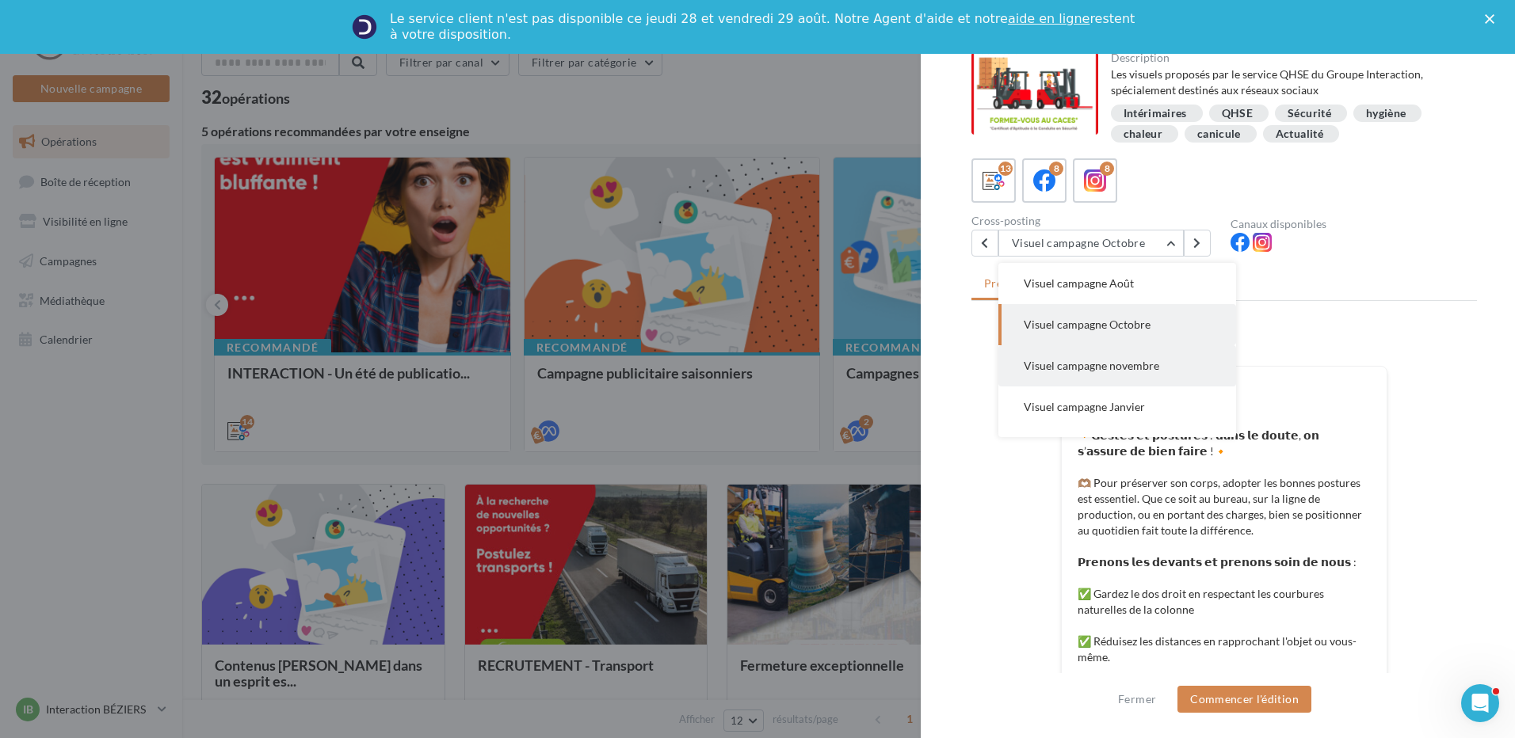
click at [1139, 365] on span "Visuel campagne novembre" at bounding box center [1090, 365] width 135 height 13
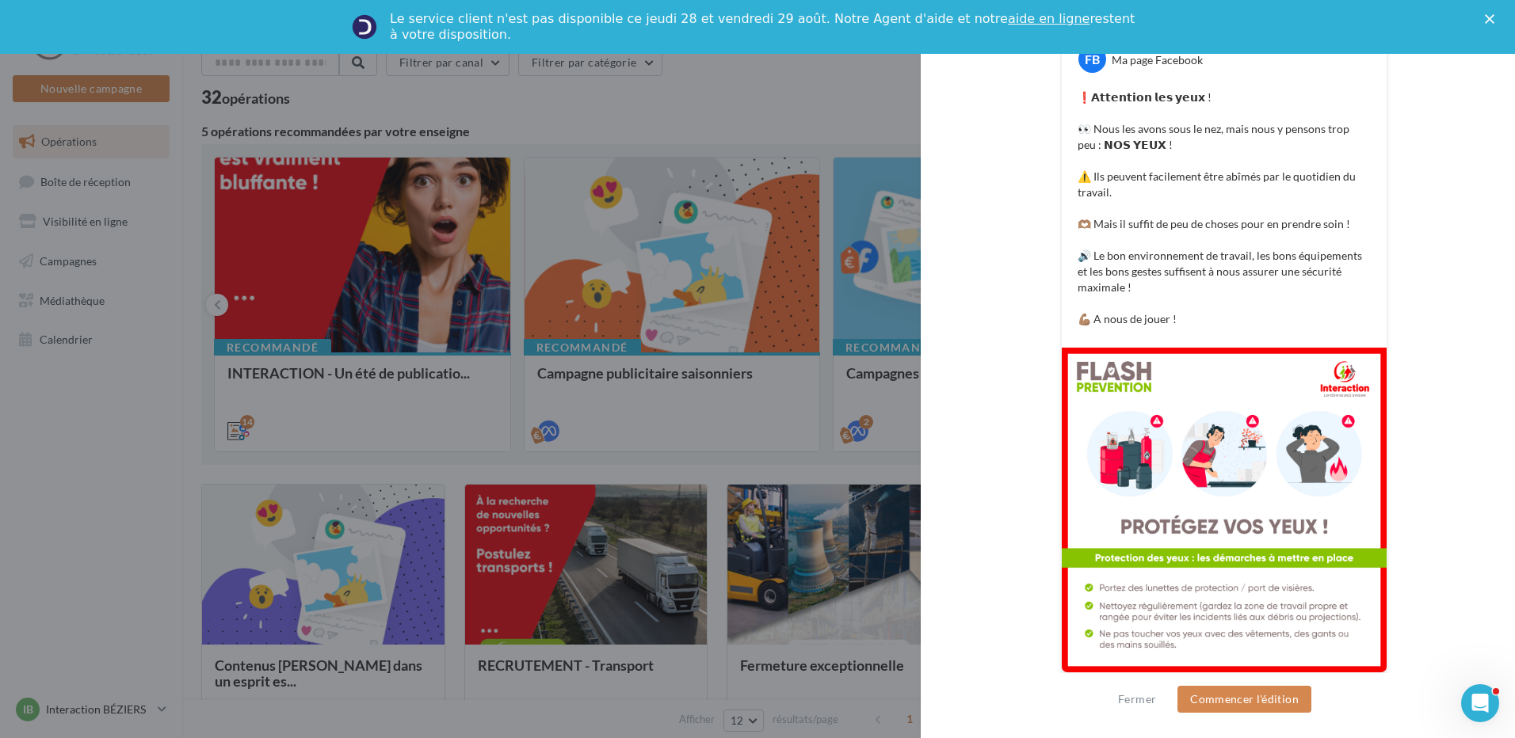
scroll to position [345, 0]
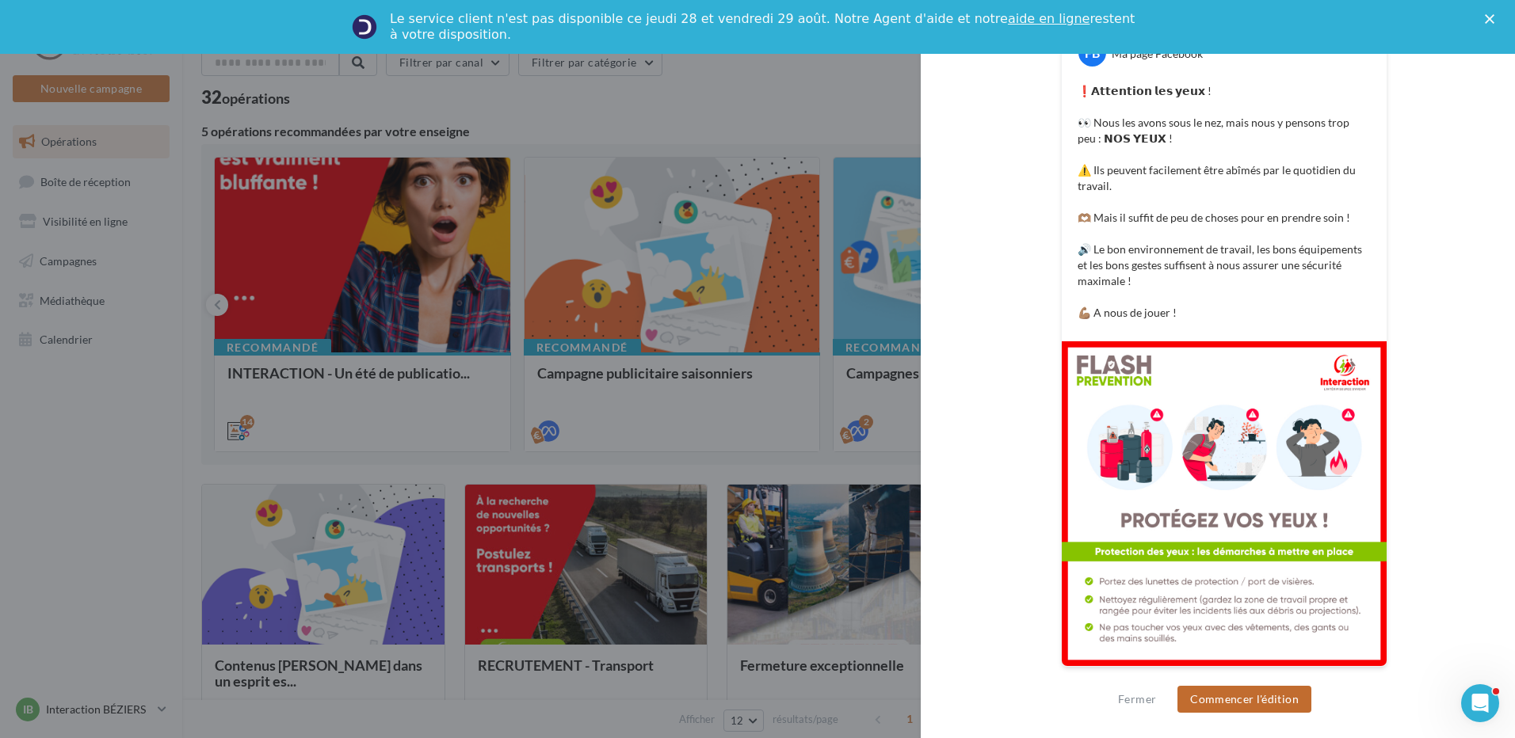
click at [1284, 692] on button "Commencer l'édition" at bounding box center [1244, 699] width 134 height 27
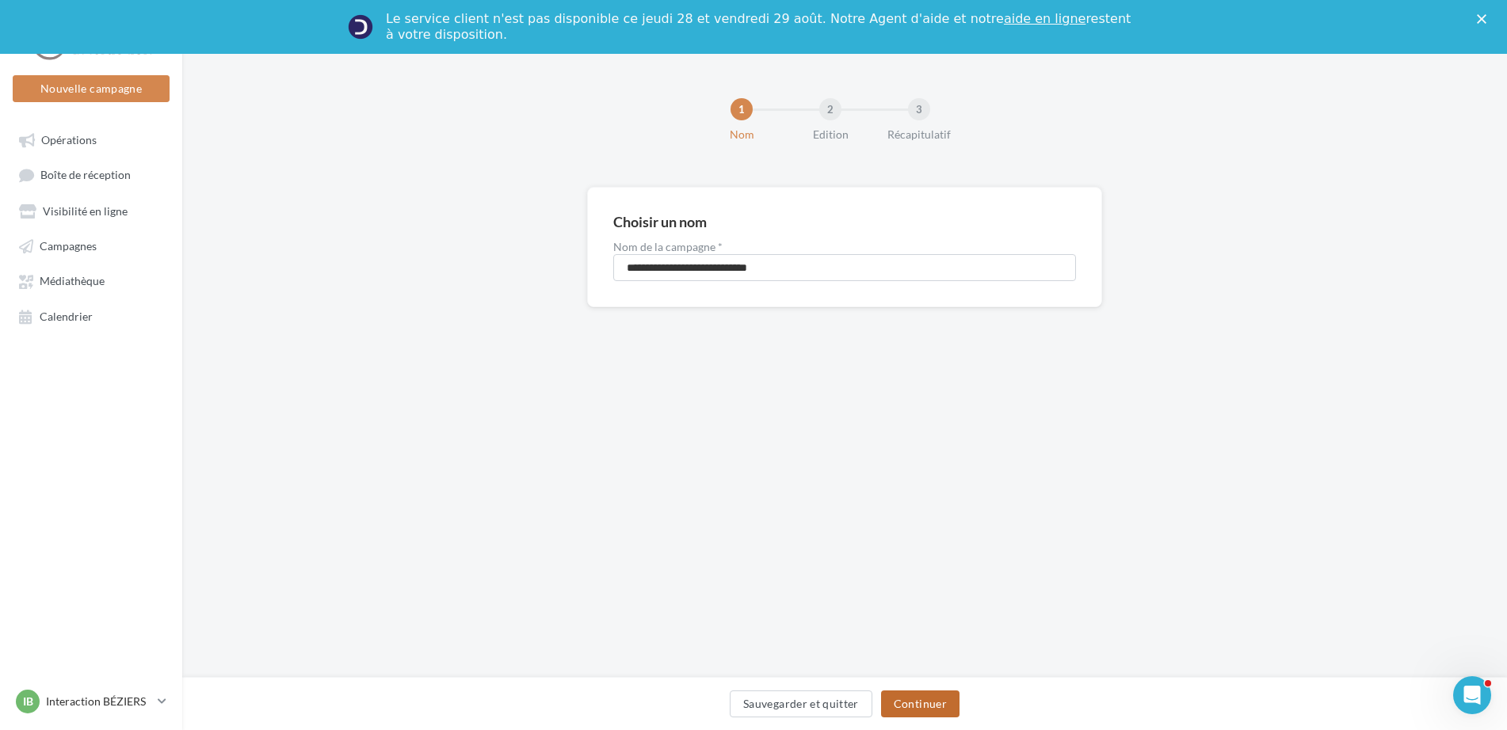
click at [928, 699] on button "Continuer" at bounding box center [920, 704] width 78 height 27
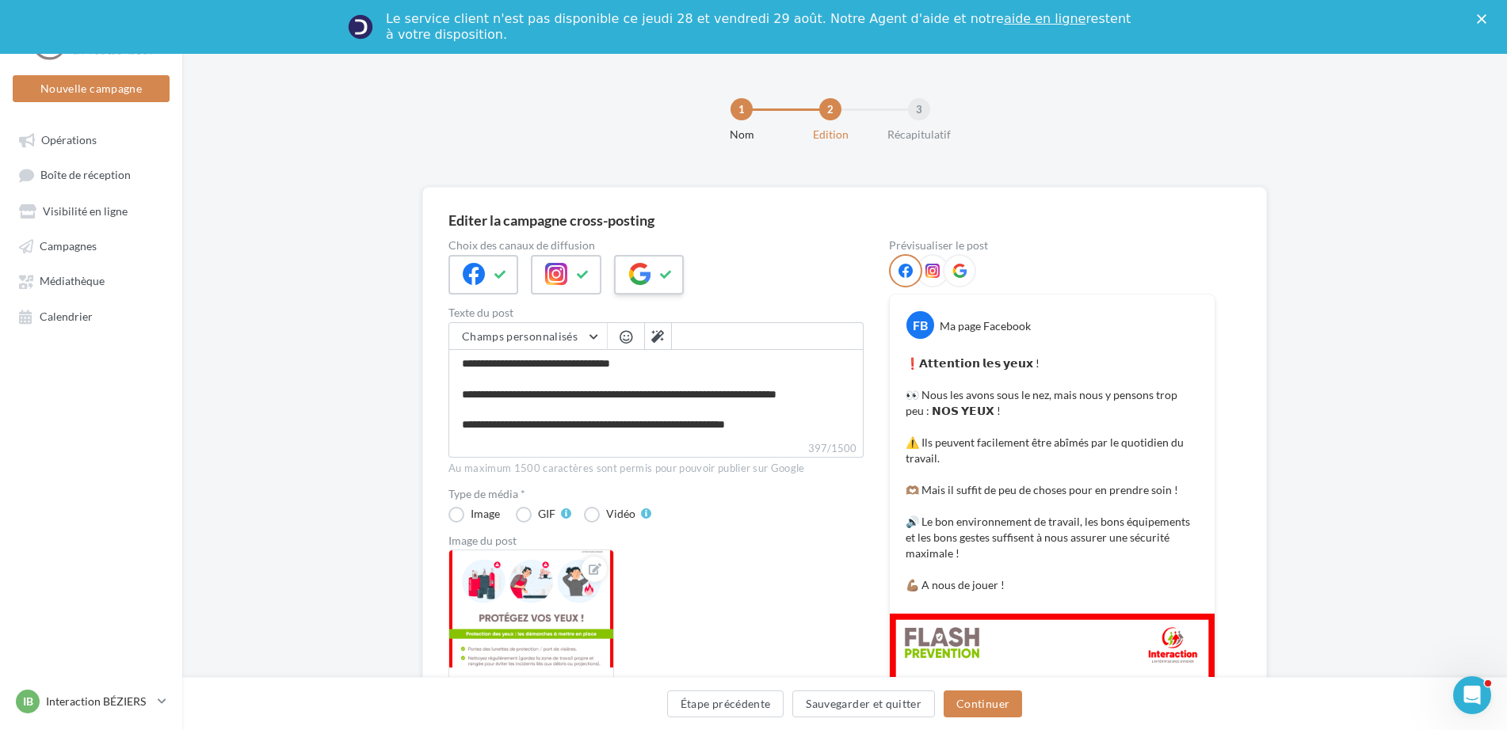
click at [668, 278] on icon at bounding box center [666, 274] width 13 height 11
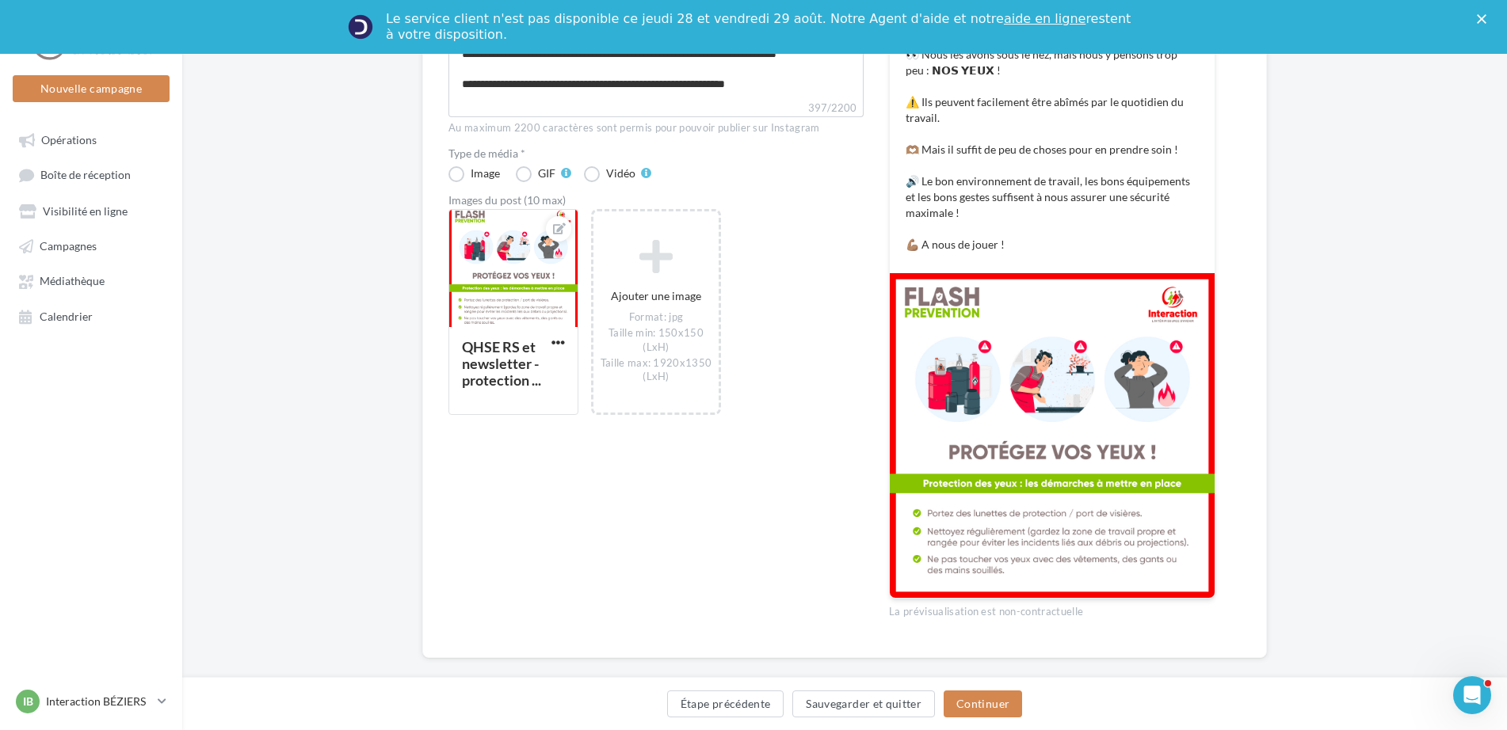
scroll to position [362, 0]
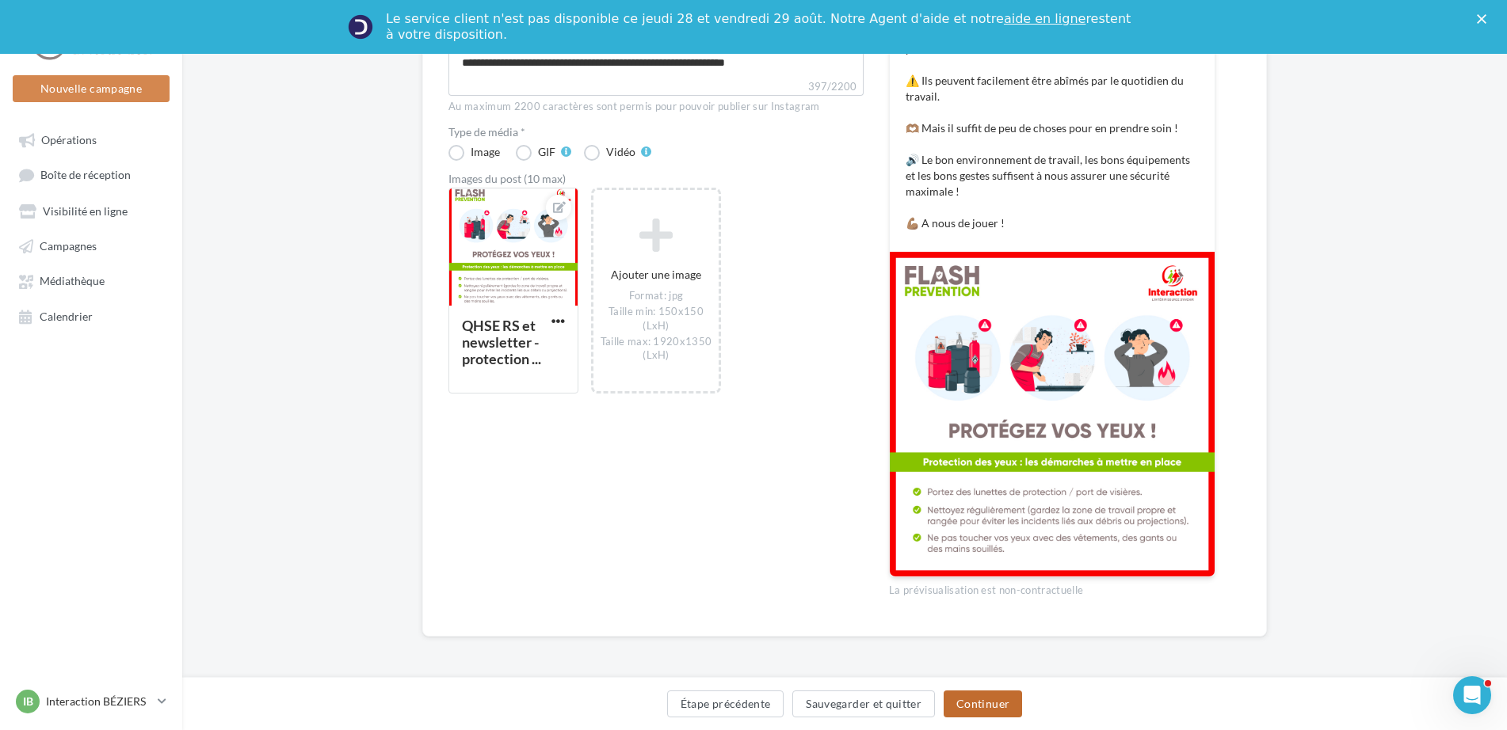
click at [996, 699] on button "Continuer" at bounding box center [982, 704] width 78 height 27
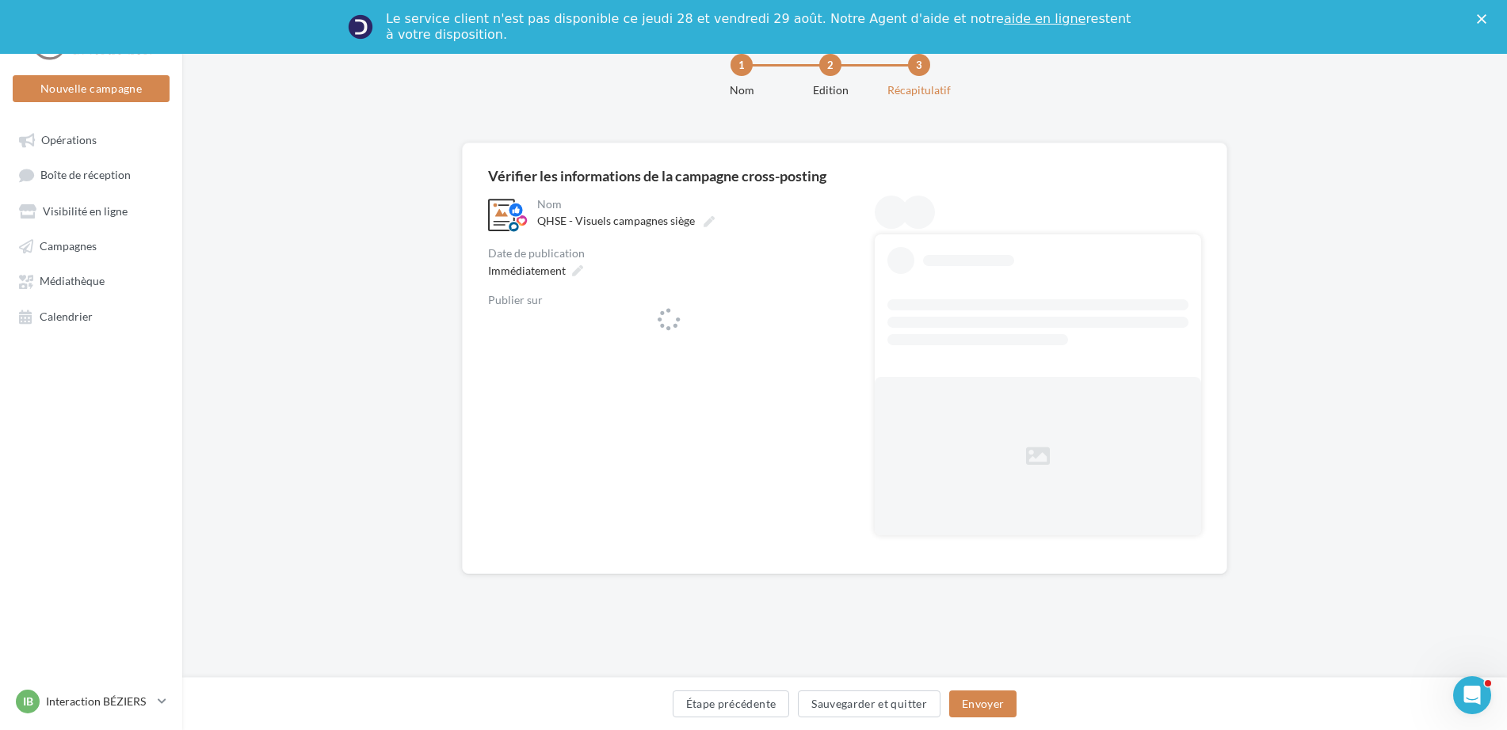
scroll to position [52, 0]
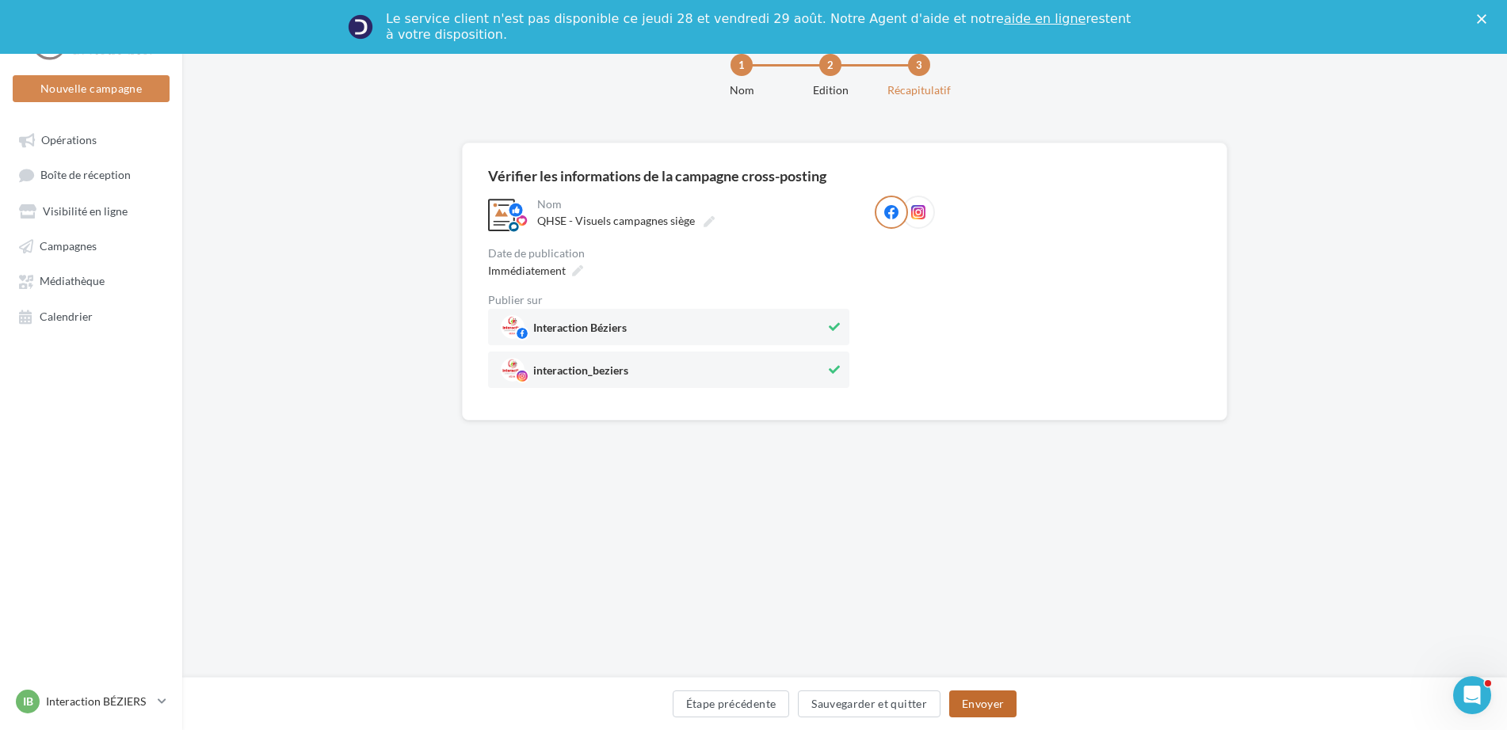
click at [981, 701] on button "Envoyer" at bounding box center [982, 704] width 67 height 27
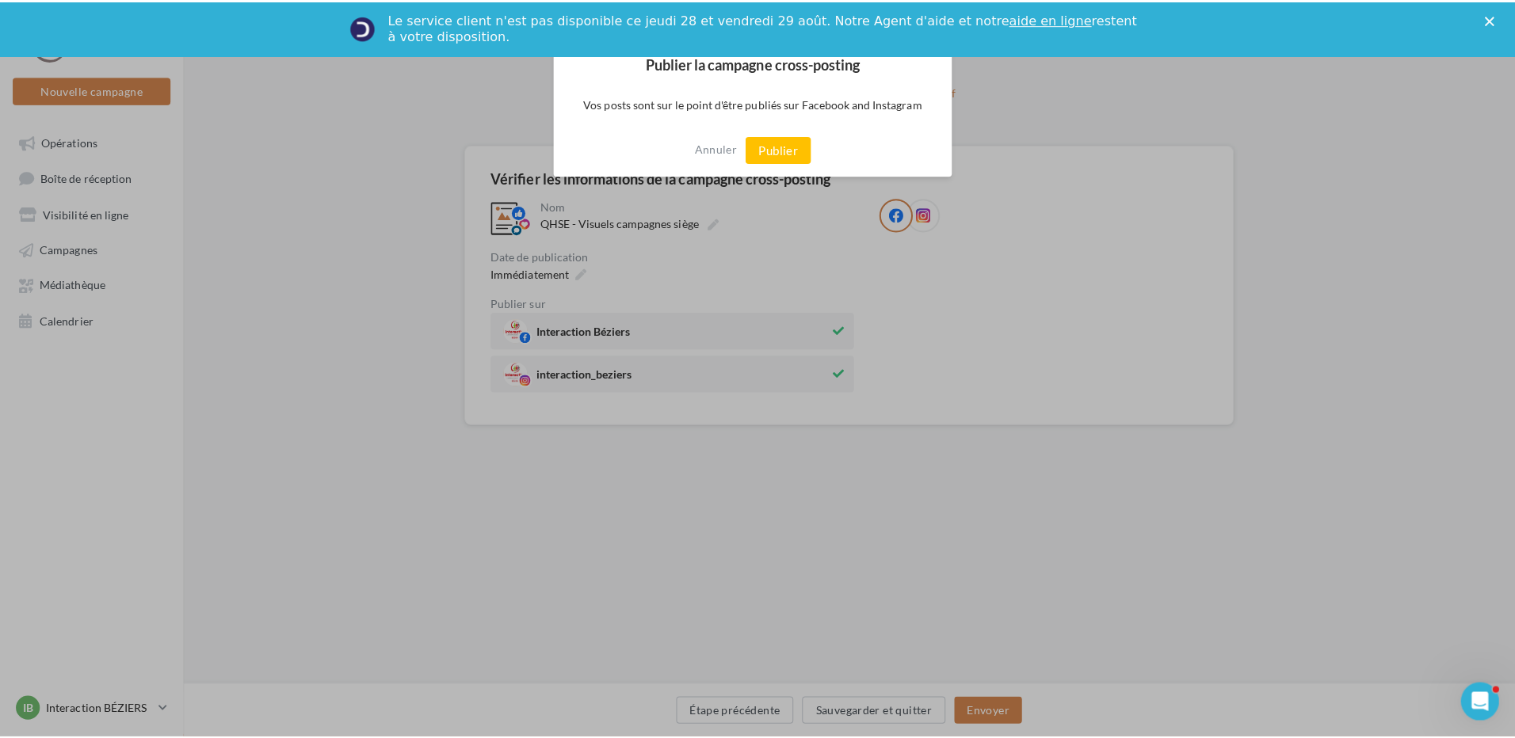
scroll to position [44, 0]
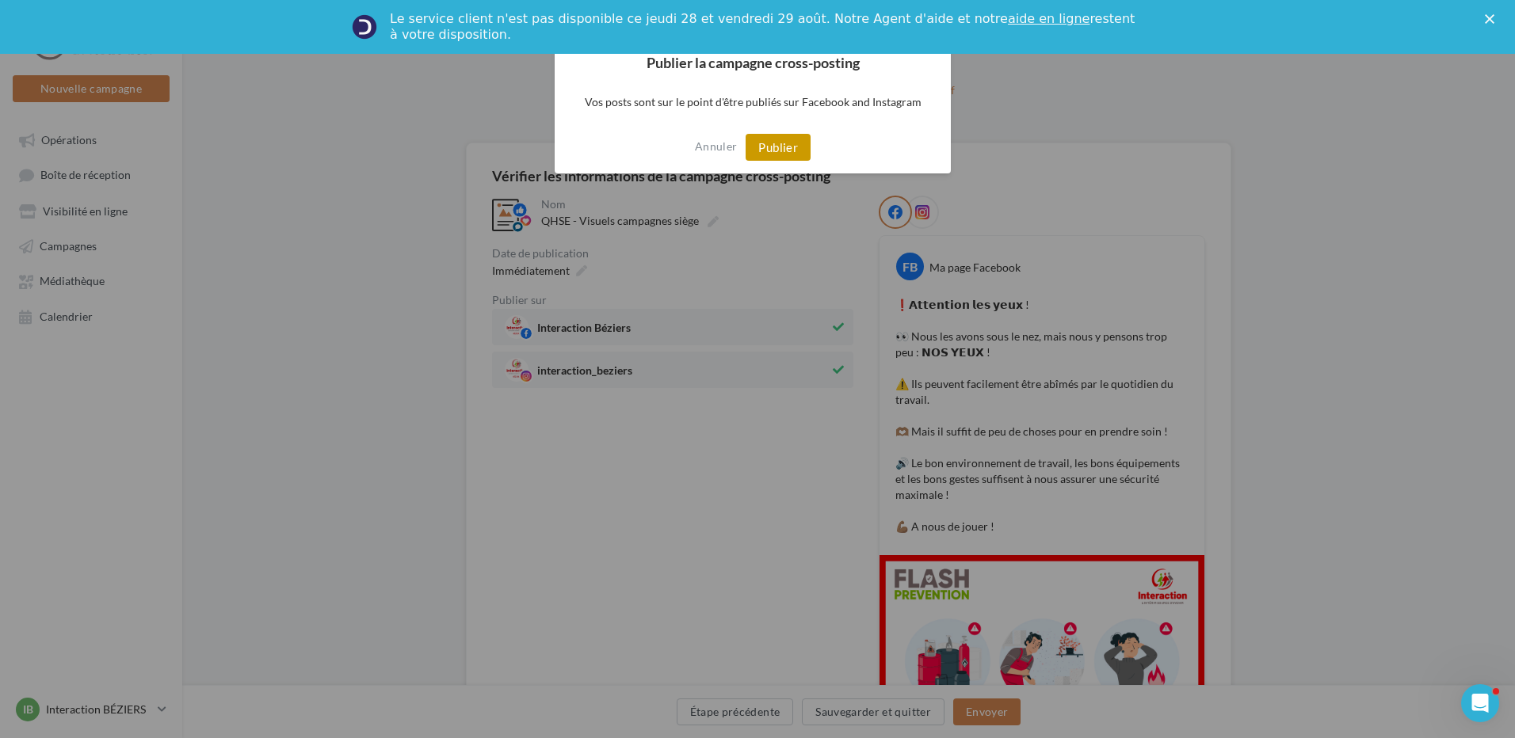
click at [793, 146] on button "Publier" at bounding box center [777, 147] width 65 height 27
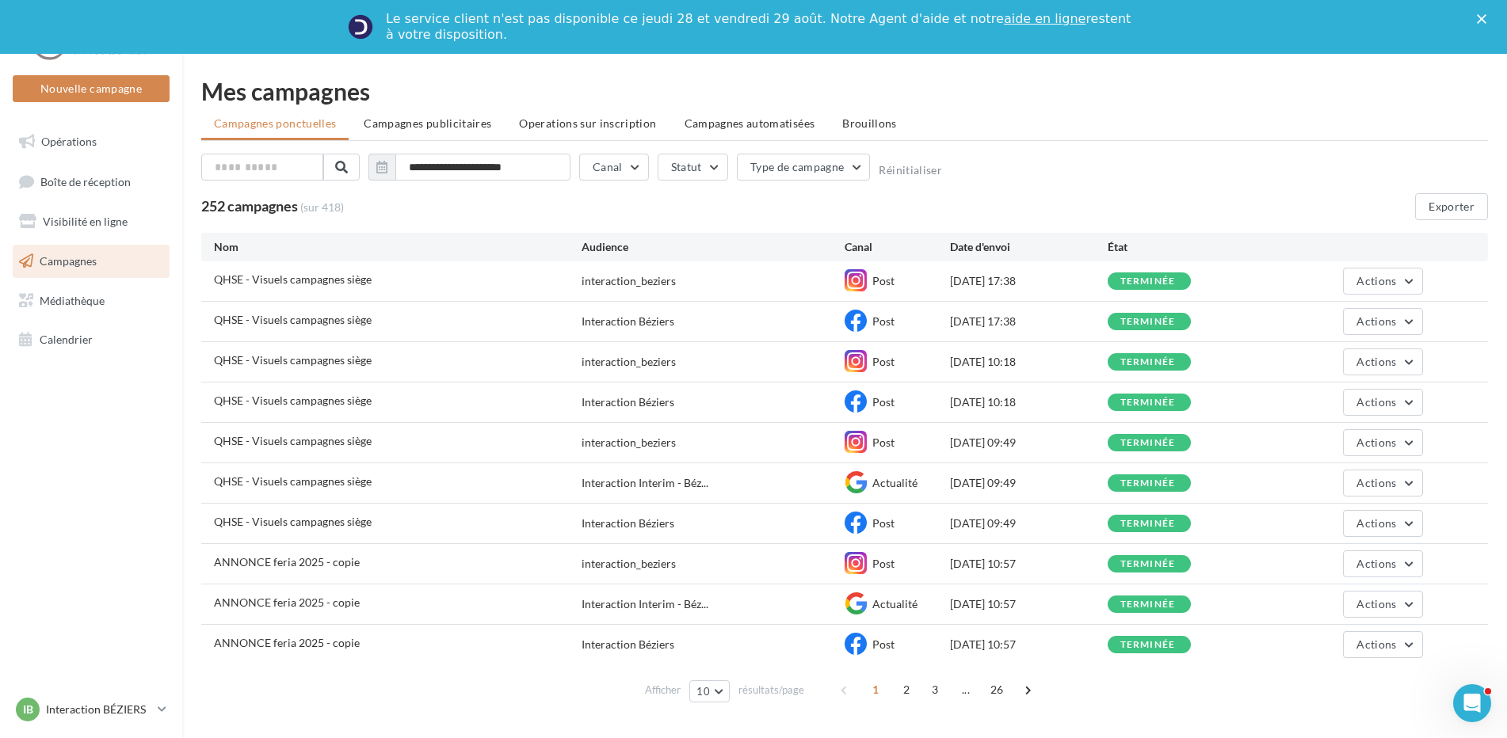
click at [1486, 17] on icon "Fermer" at bounding box center [1482, 19] width 10 height 10
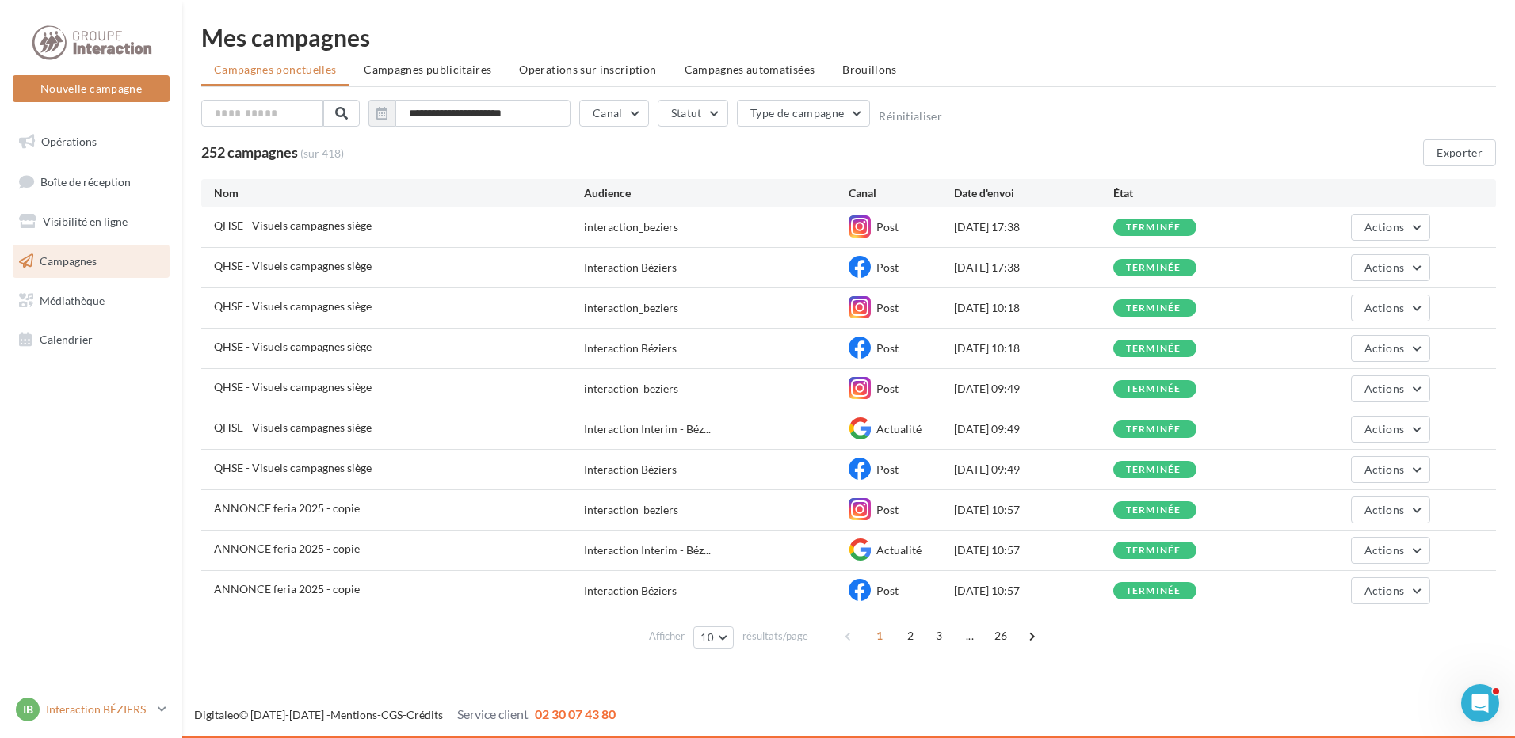
click at [158, 711] on icon at bounding box center [162, 709] width 9 height 13
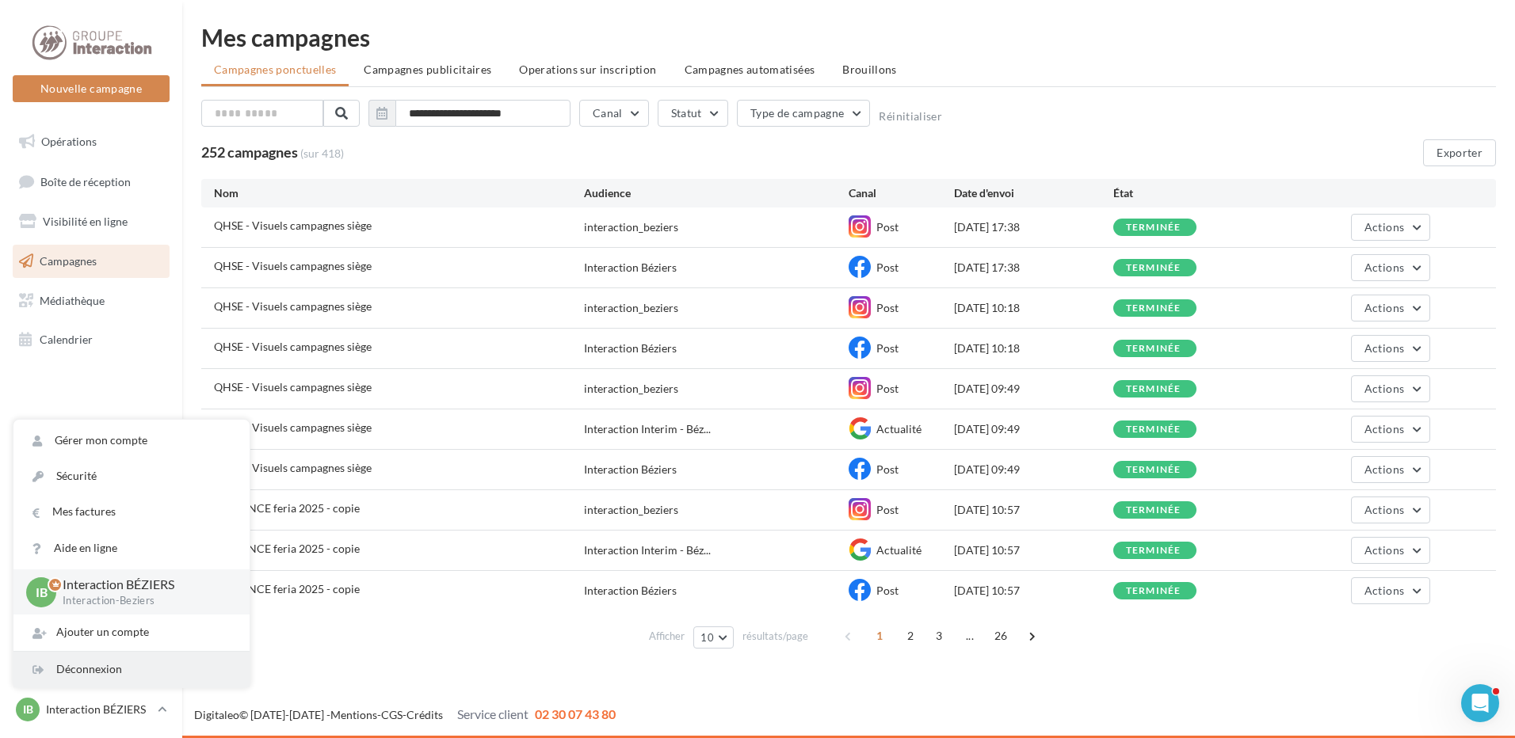
click at [114, 667] on div "Déconnexion" at bounding box center [131, 670] width 236 height 36
